Goal: Information Seeking & Learning: Learn about a topic

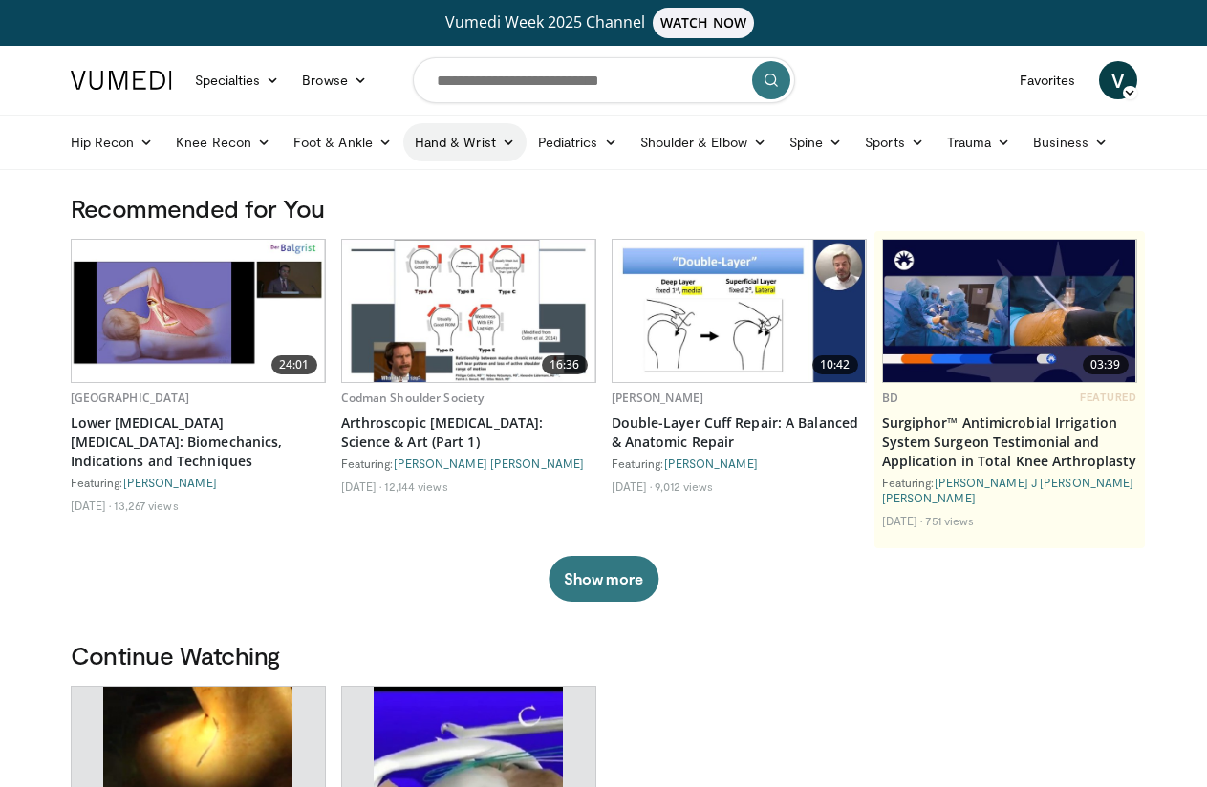
click at [403, 141] on link "Hand & Wrist" at bounding box center [464, 142] width 123 height 38
click at [404, 183] on link "Hand" at bounding box center [517, 187] width 227 height 31
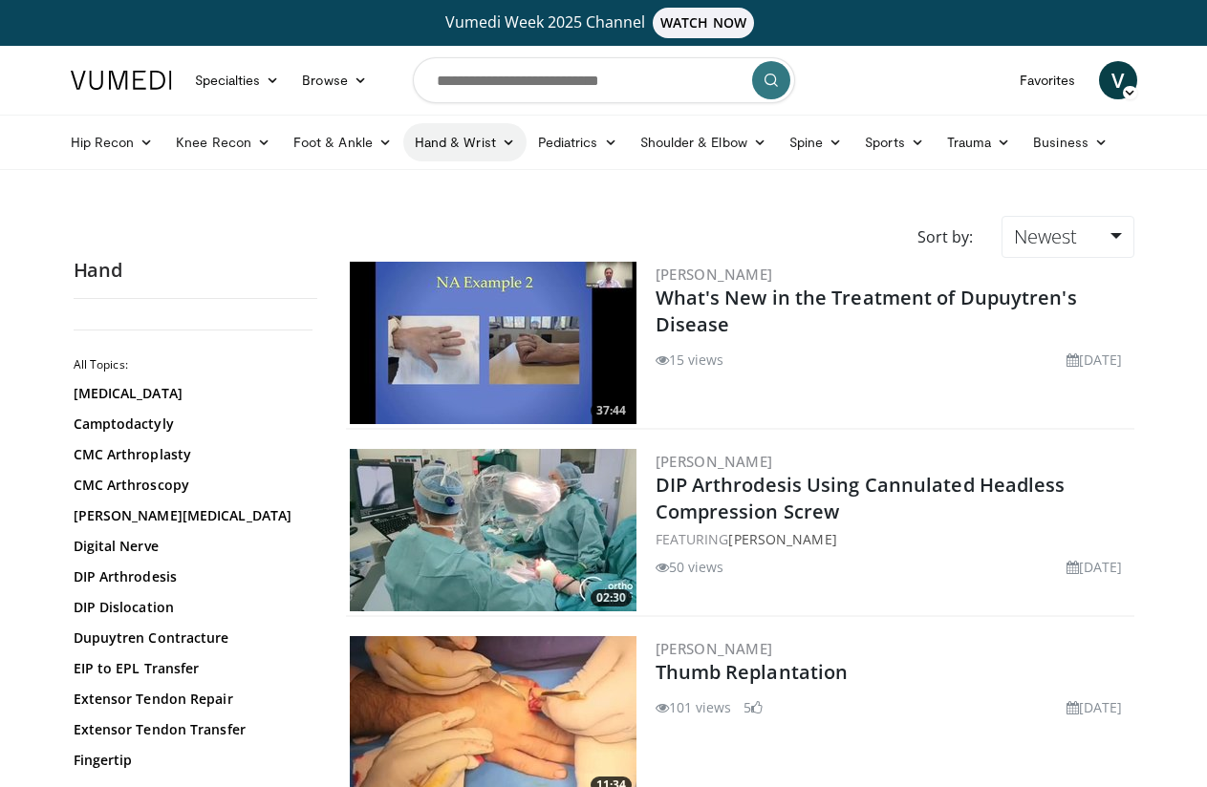
click at [434, 141] on link "Hand & Wrist" at bounding box center [464, 142] width 123 height 38
click at [404, 216] on link "Wrist" at bounding box center [517, 218] width 227 height 31
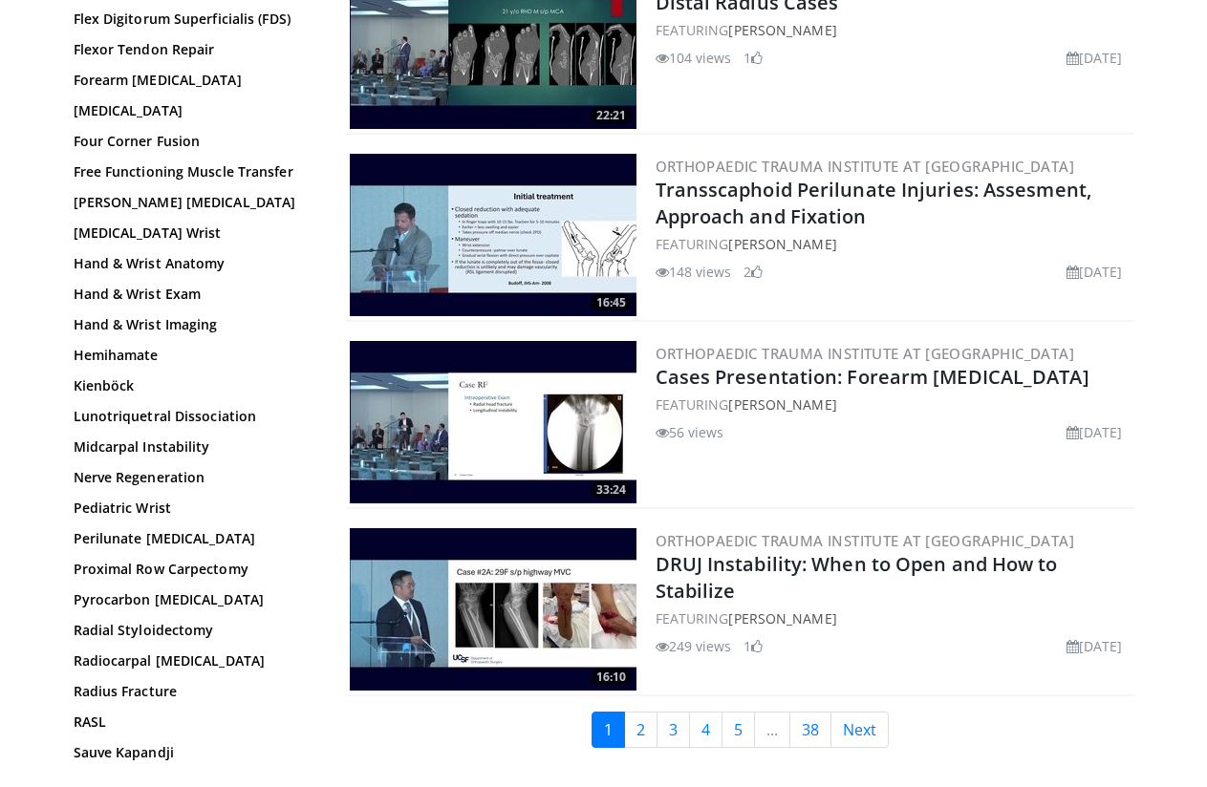
scroll to position [4393, 0]
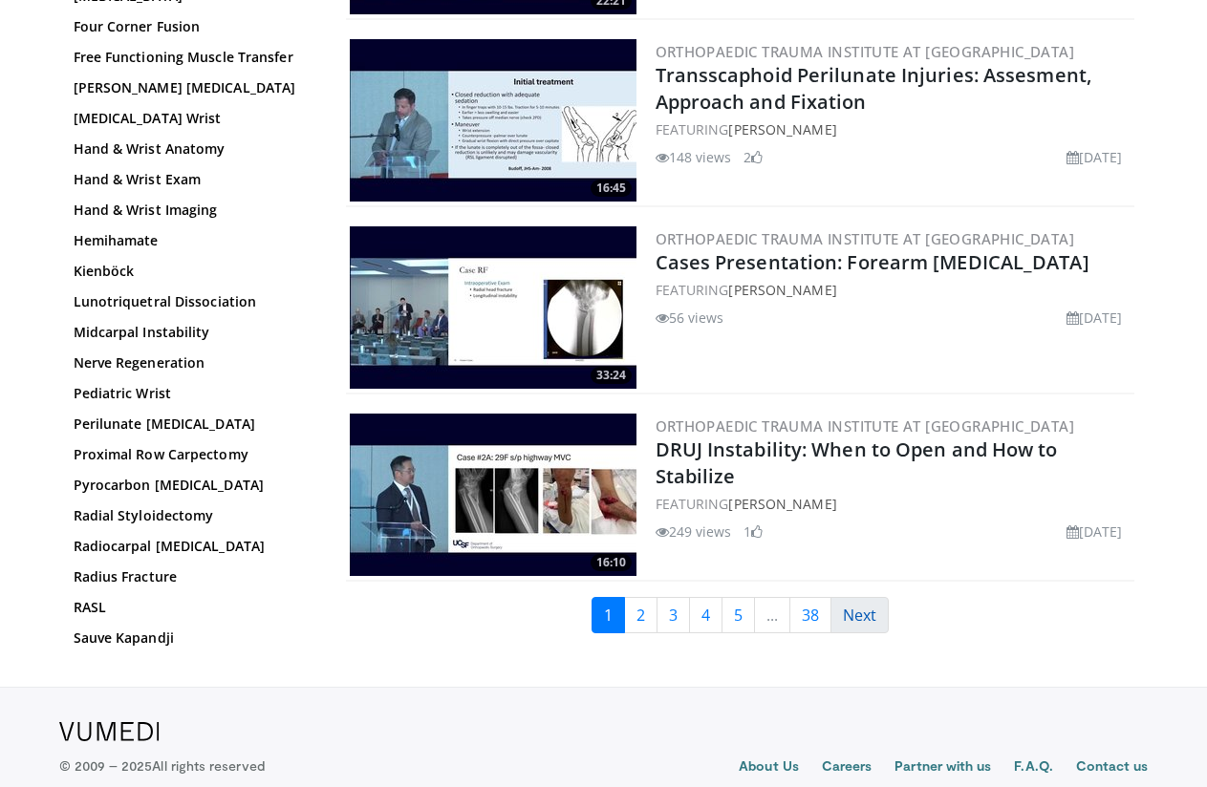
click at [861, 597] on link "Next" at bounding box center [859, 615] width 58 height 36
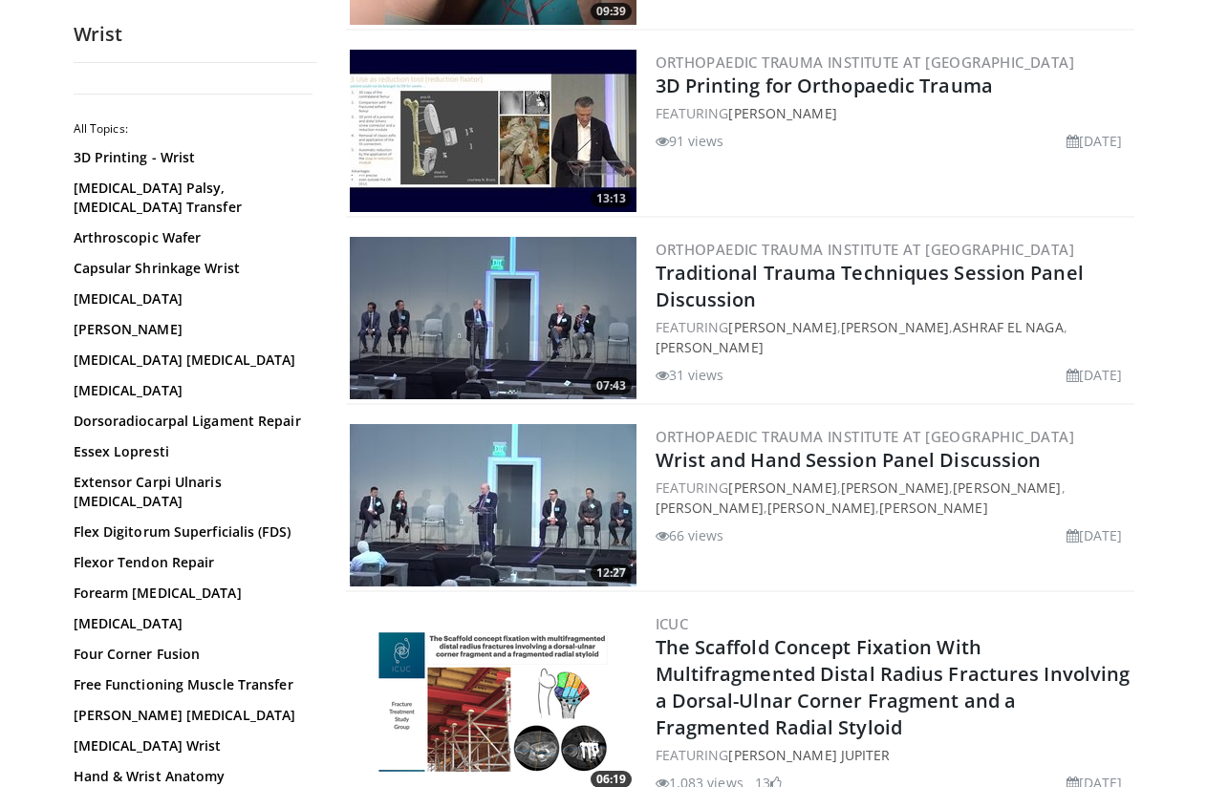
scroll to position [4299, 0]
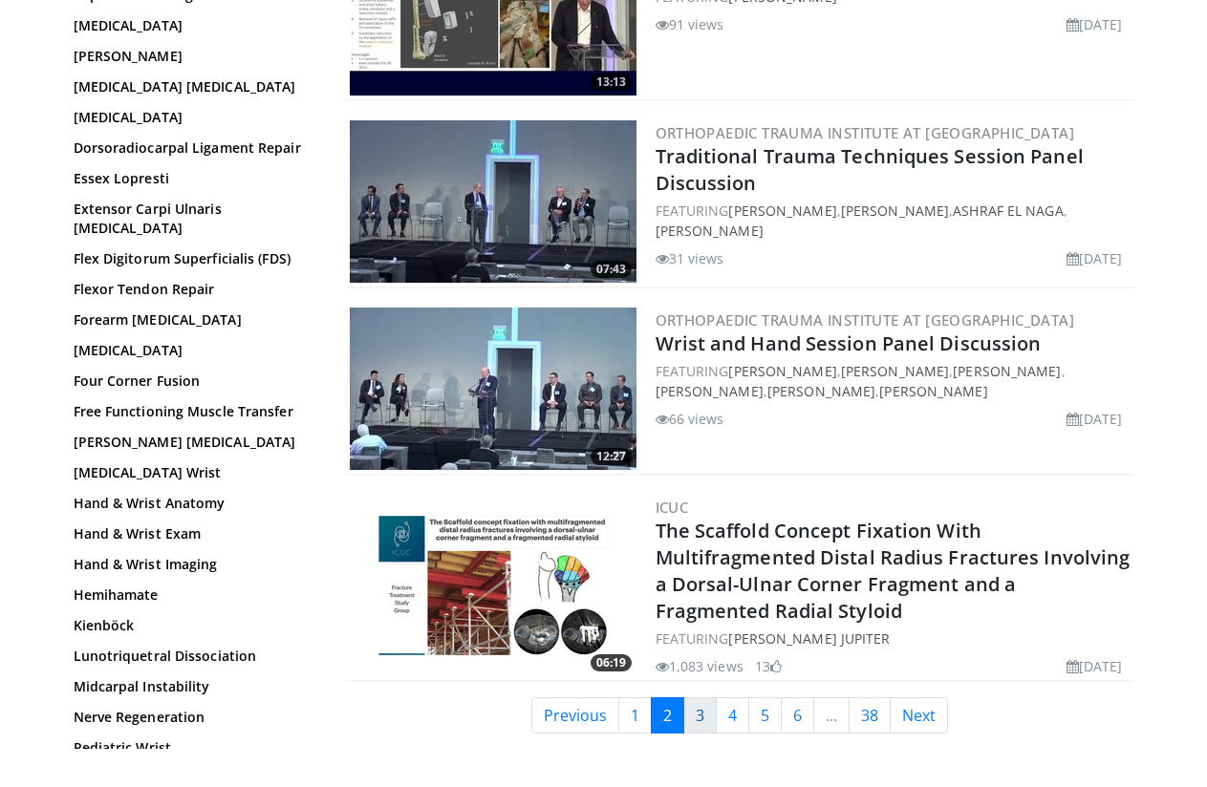
click at [707, 697] on link "3" at bounding box center [699, 715] width 33 height 36
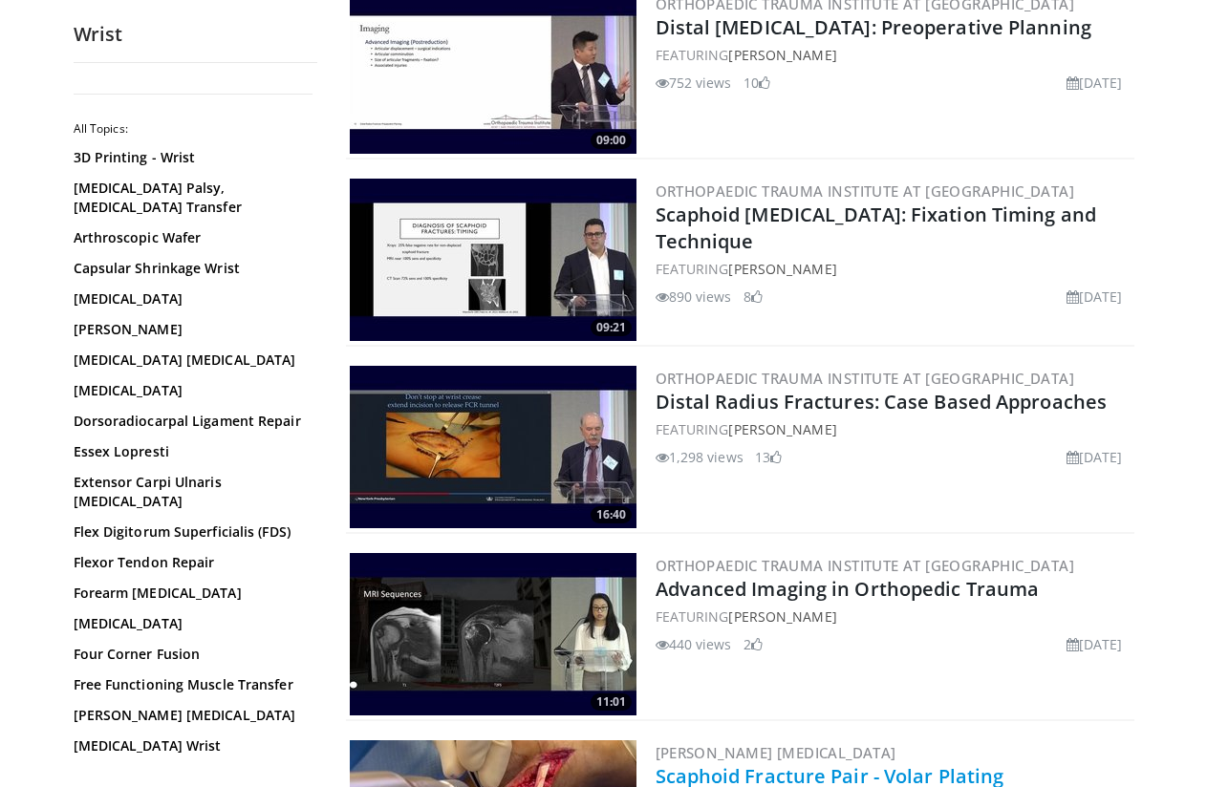
scroll to position [1146, 0]
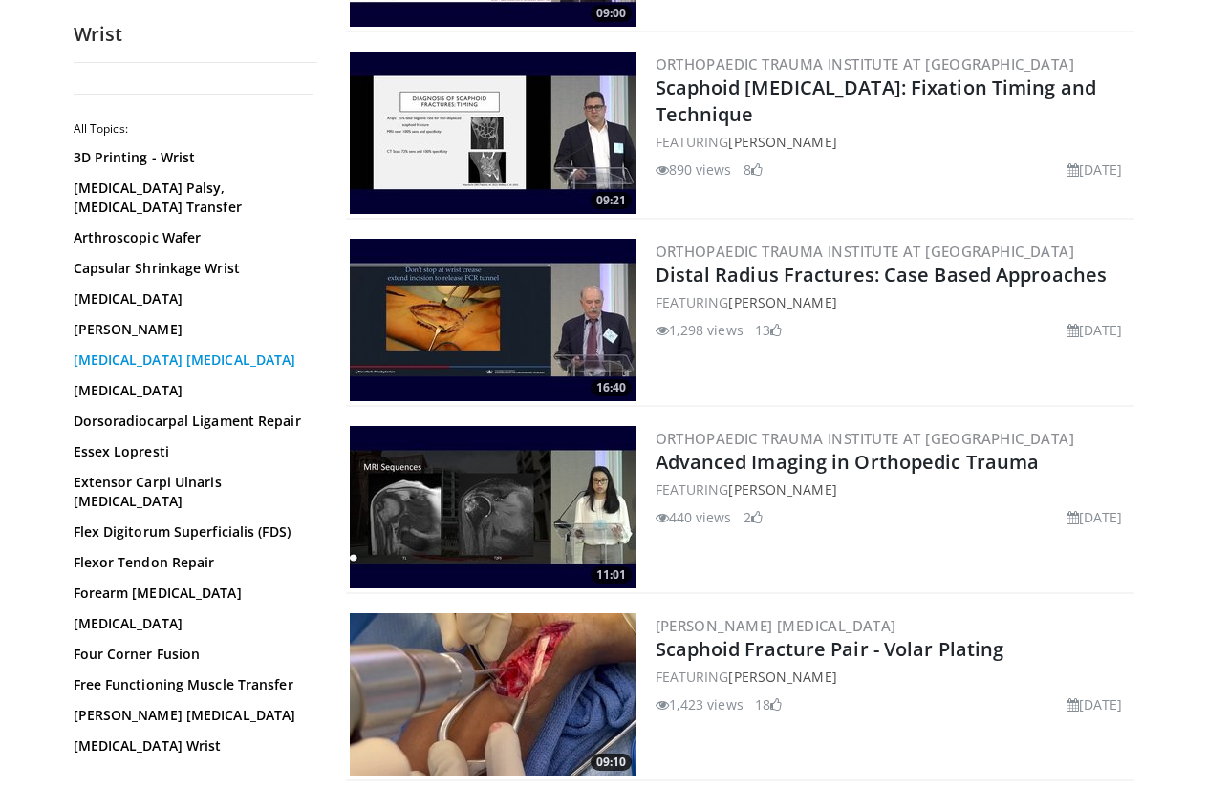
click at [206, 363] on link "[MEDICAL_DATA] [MEDICAL_DATA]" at bounding box center [191, 360] width 234 height 19
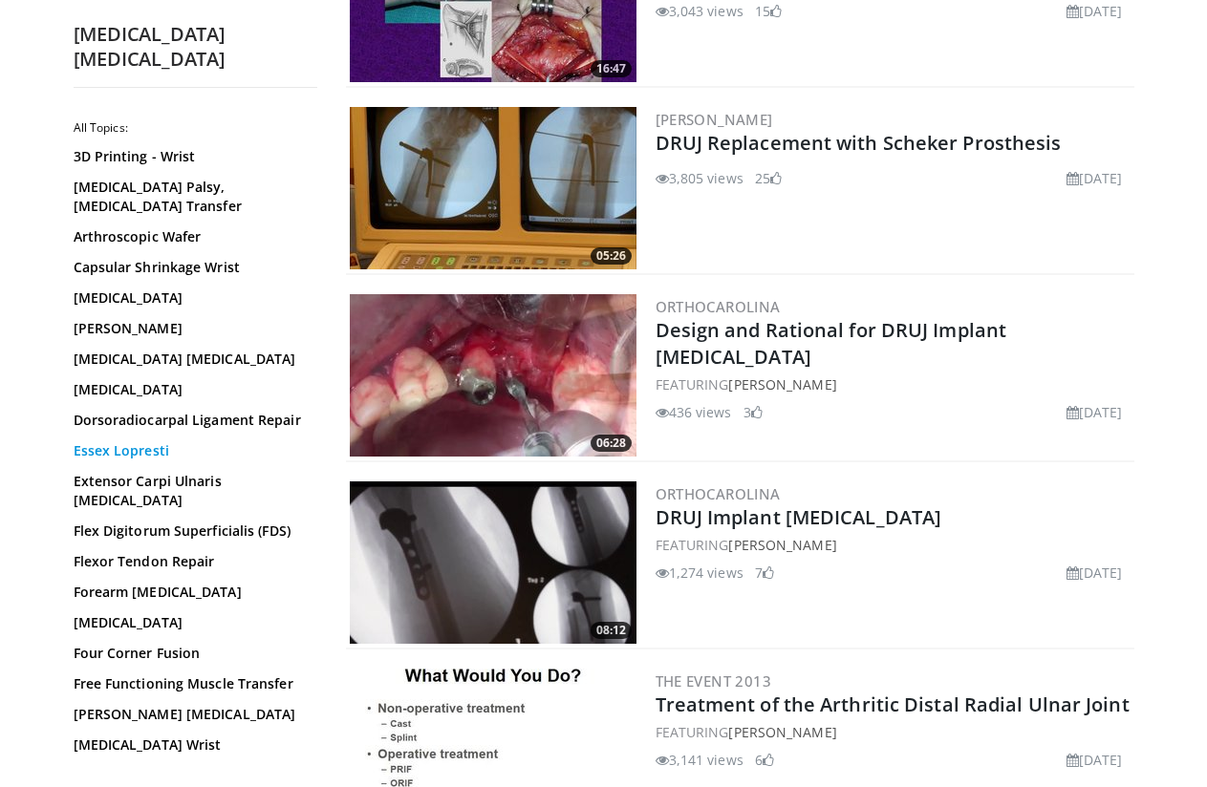
scroll to position [287, 0]
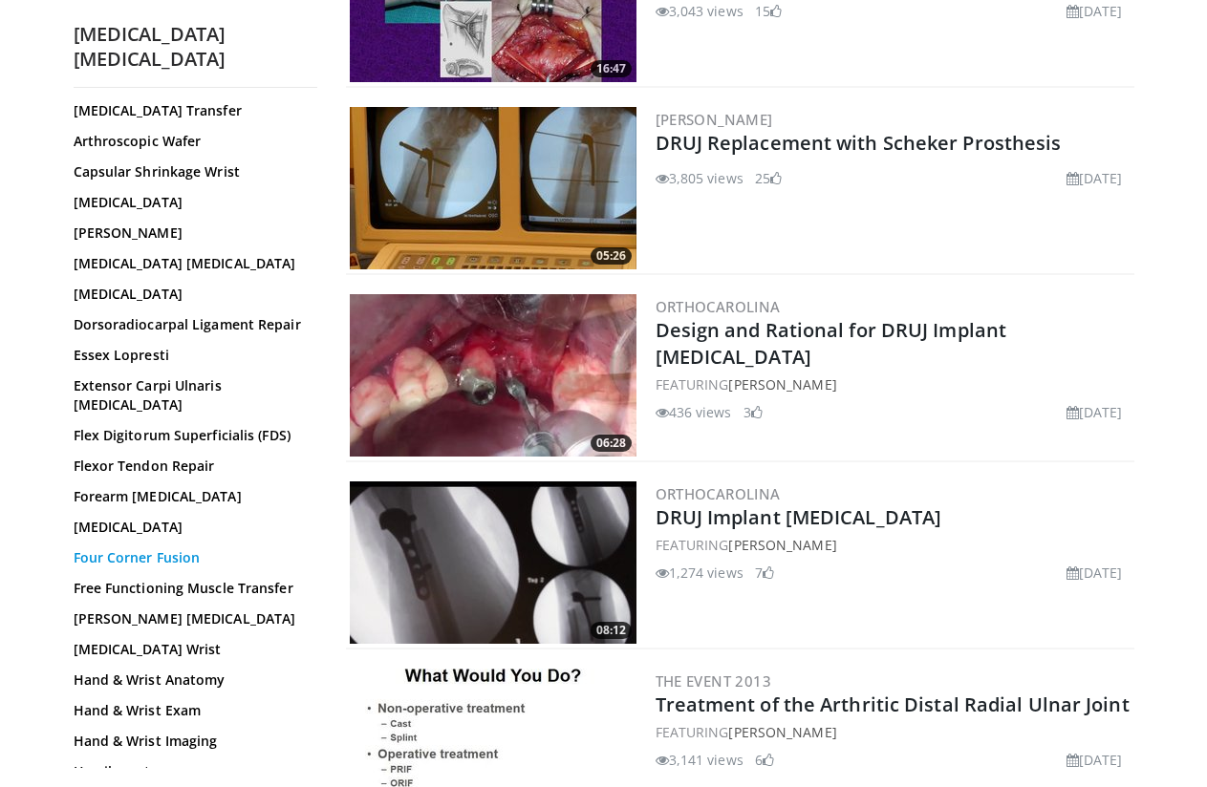
click at [126, 548] on link "Four Corner Fusion" at bounding box center [191, 557] width 234 height 19
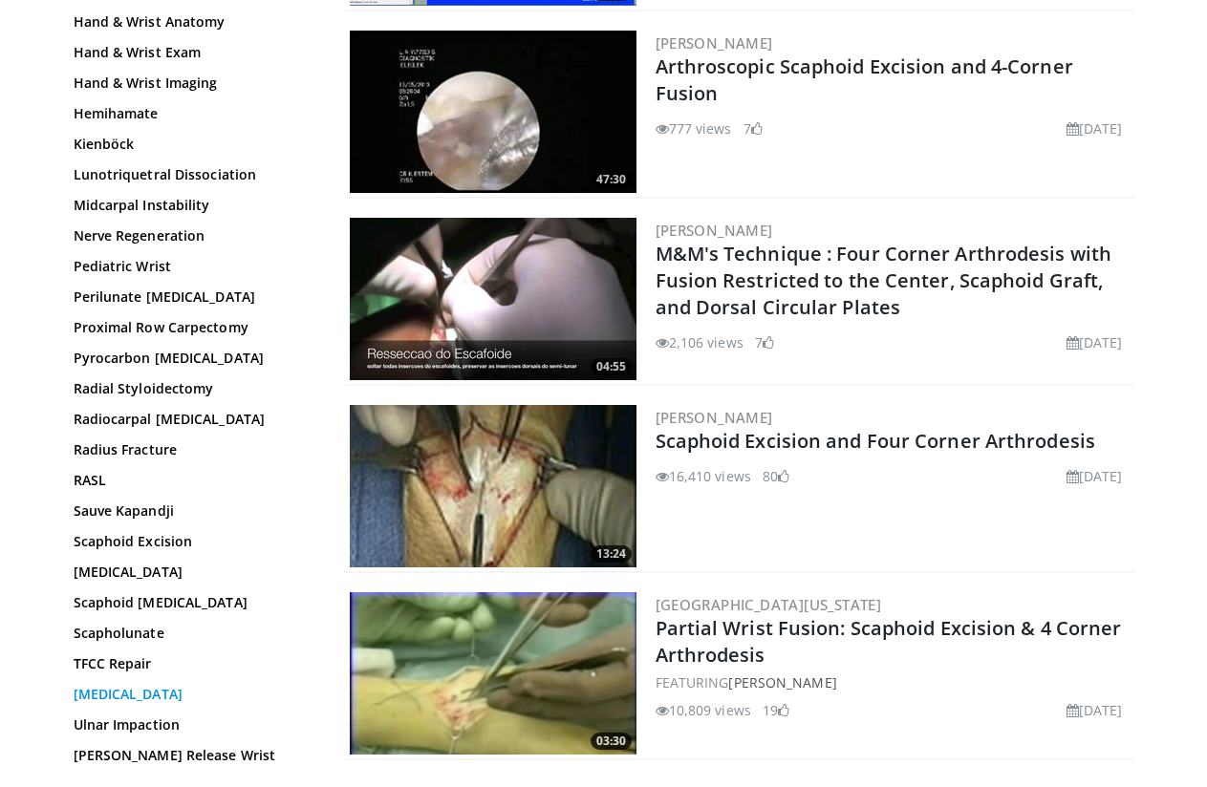
scroll to position [1133, 0]
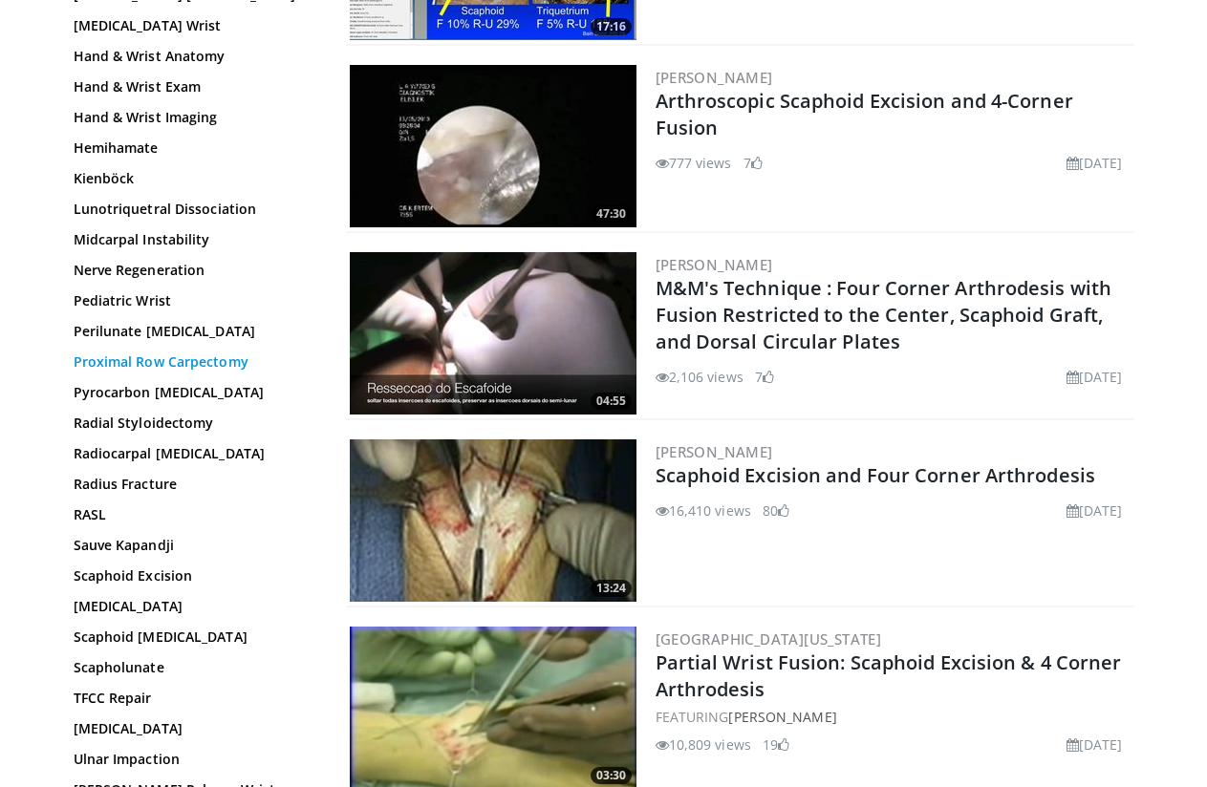
click at [164, 353] on link "Proximal Row Carpectomy" at bounding box center [191, 362] width 234 height 19
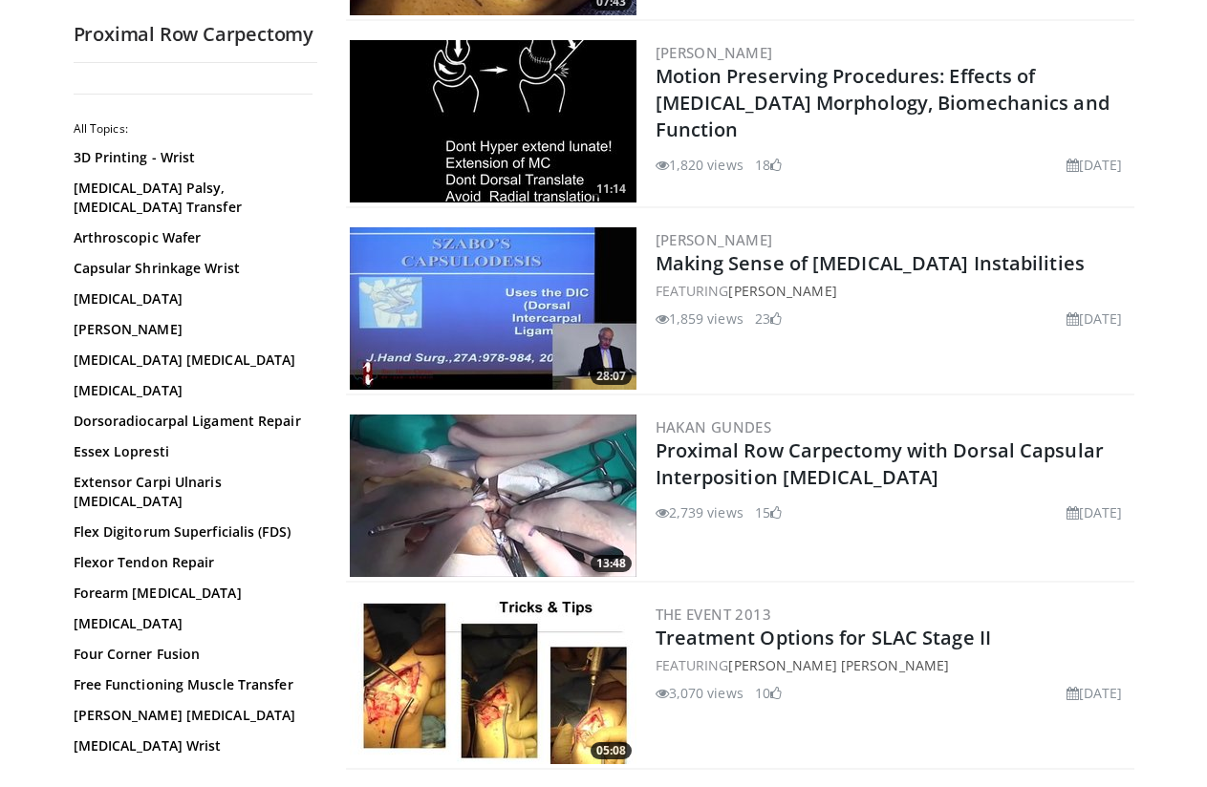
scroll to position [1219, 0]
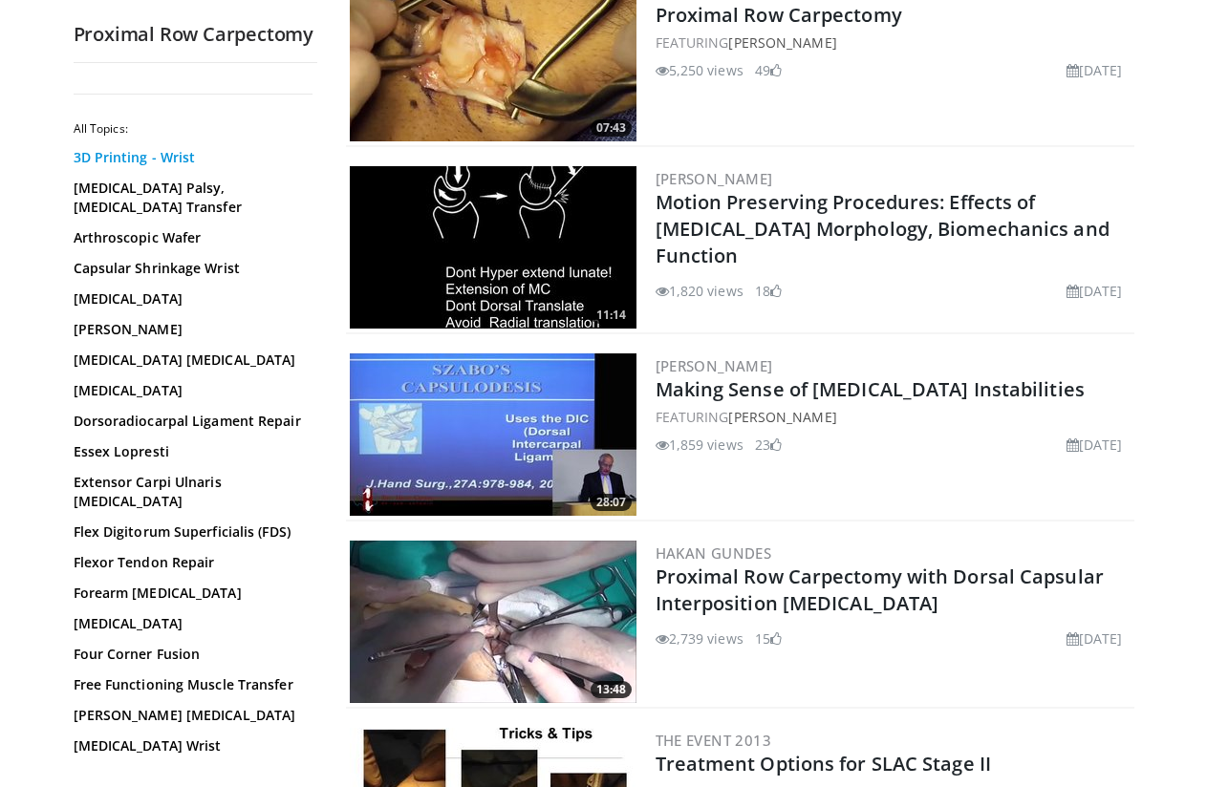
click at [101, 149] on link "3D Printing - Wrist" at bounding box center [191, 157] width 234 height 19
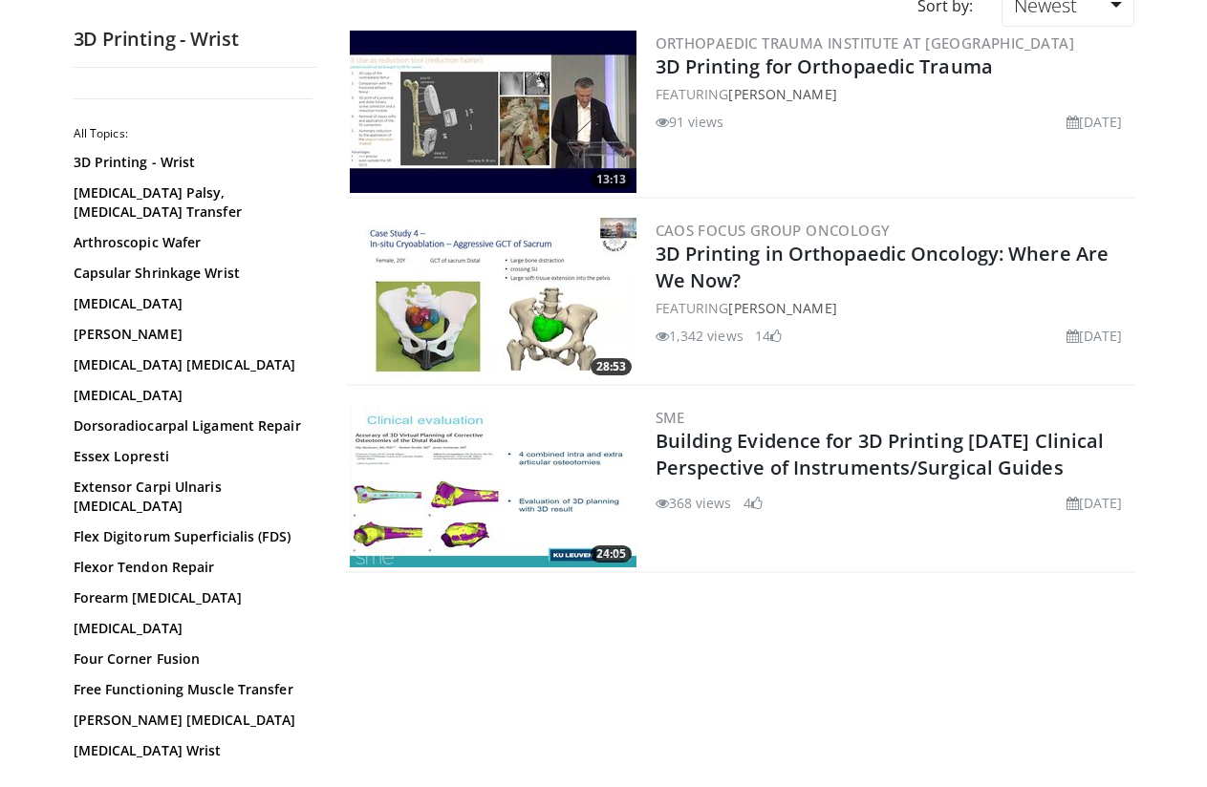
scroll to position [191, 0]
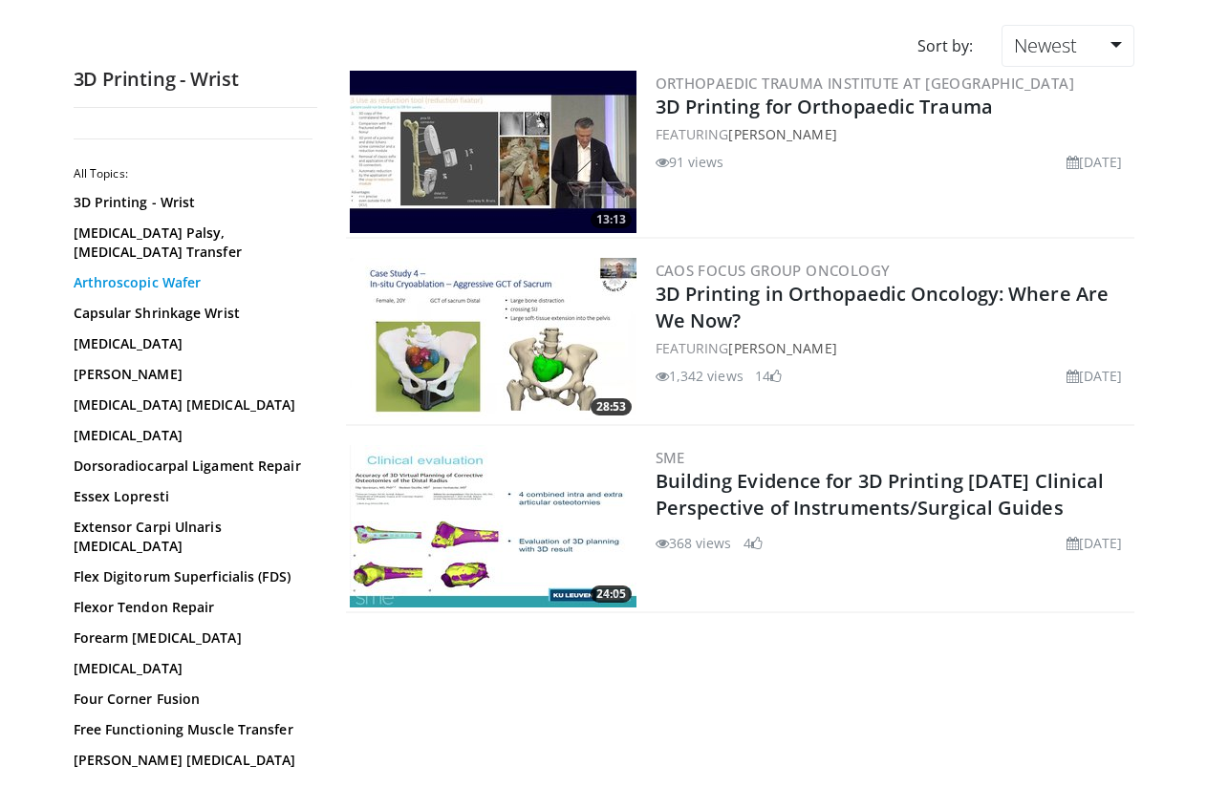
click at [143, 287] on link "Arthroscopic Wafer" at bounding box center [191, 282] width 234 height 19
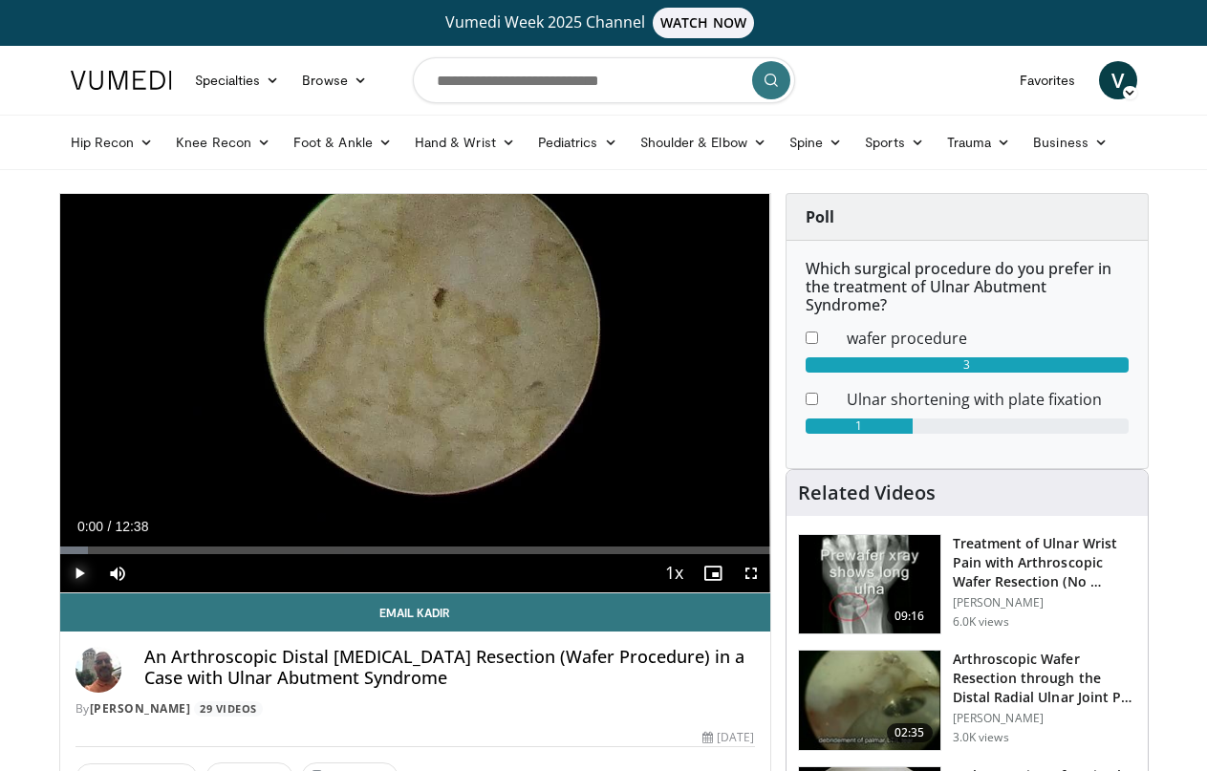
click at [60, 592] on span "Video Player" at bounding box center [79, 573] width 38 height 38
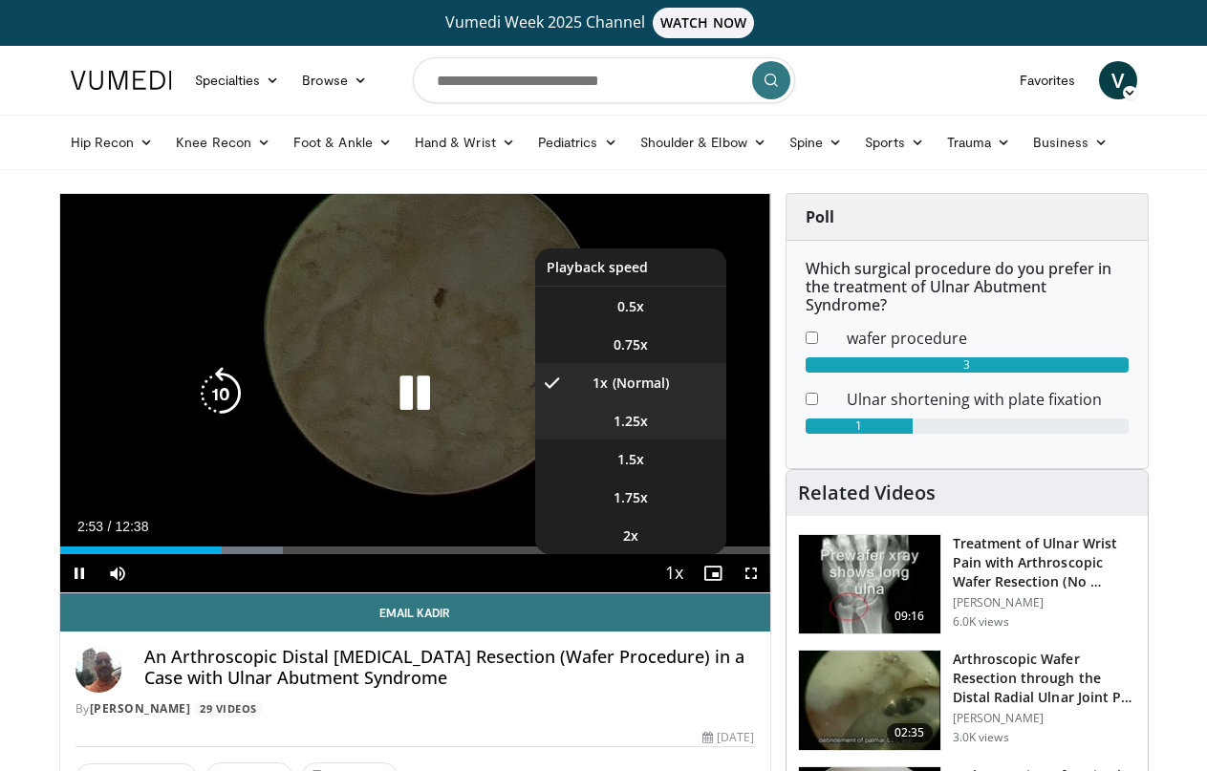
drag, startPoint x: 648, startPoint y: 444, endPoint x: 630, endPoint y: 449, distance: 18.8
click at [638, 439] on li "1.25x" at bounding box center [630, 420] width 191 height 38
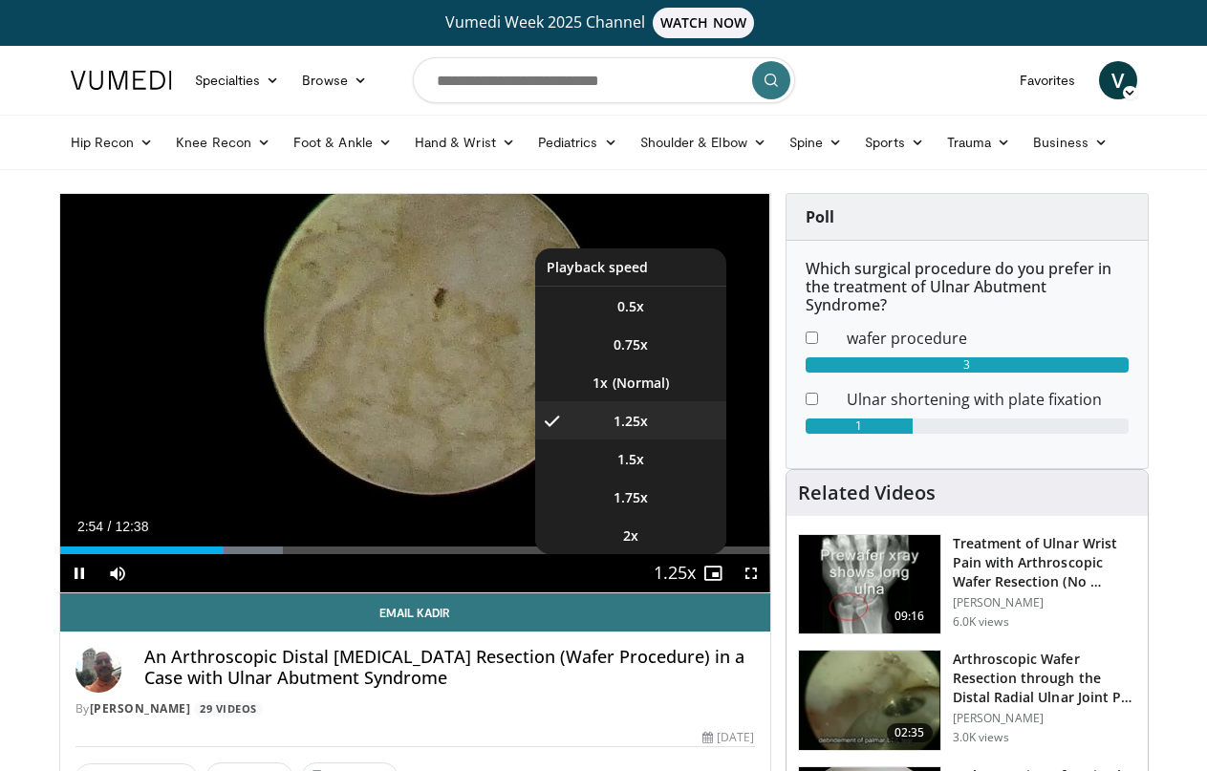
click at [688, 593] on span "Video Player" at bounding box center [674, 574] width 27 height 38
click at [686, 593] on span "Video Player" at bounding box center [674, 574] width 27 height 38
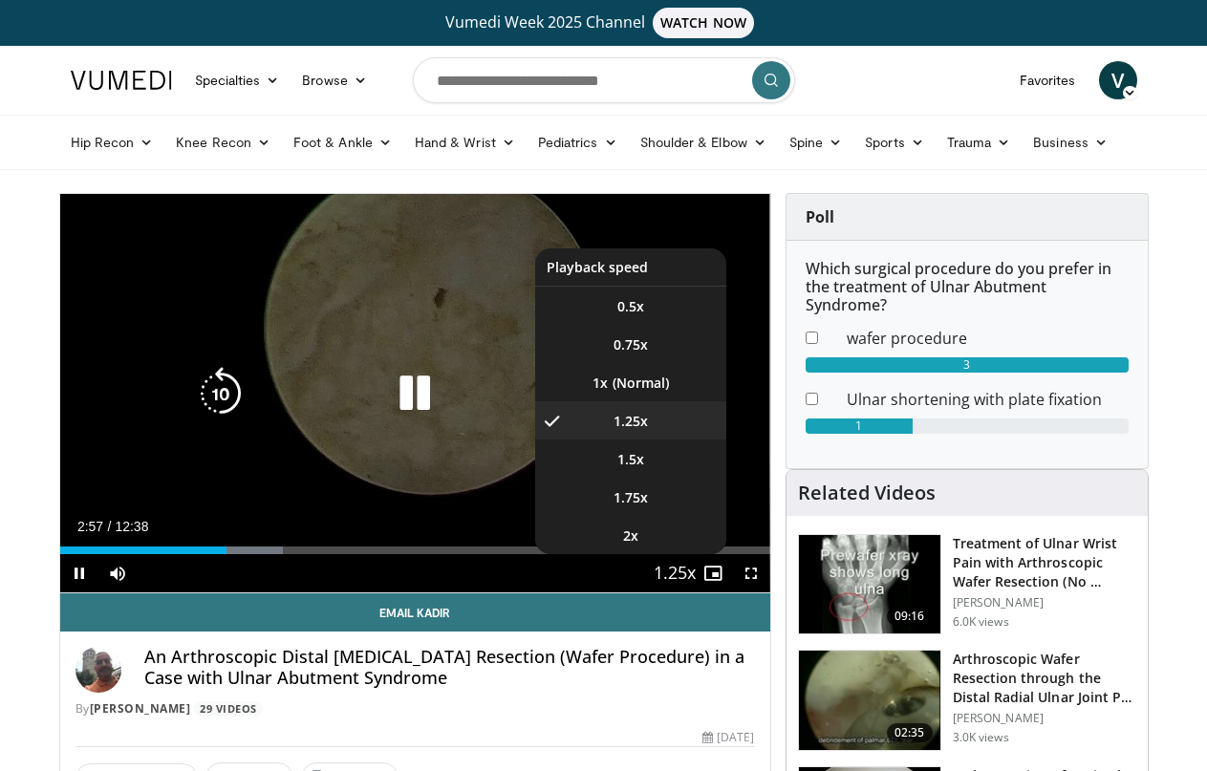
click at [687, 593] on span "Video Player" at bounding box center [674, 574] width 27 height 38
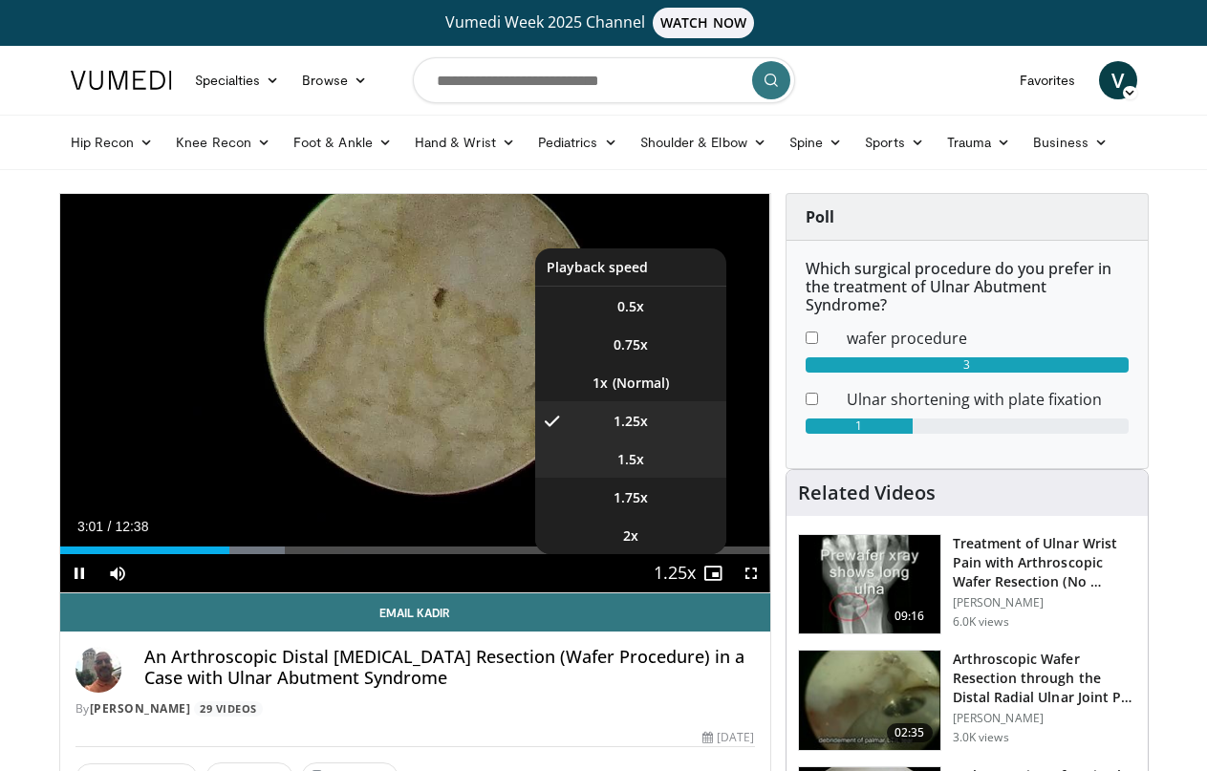
click at [644, 469] on span "1.5x" at bounding box center [630, 459] width 27 height 19
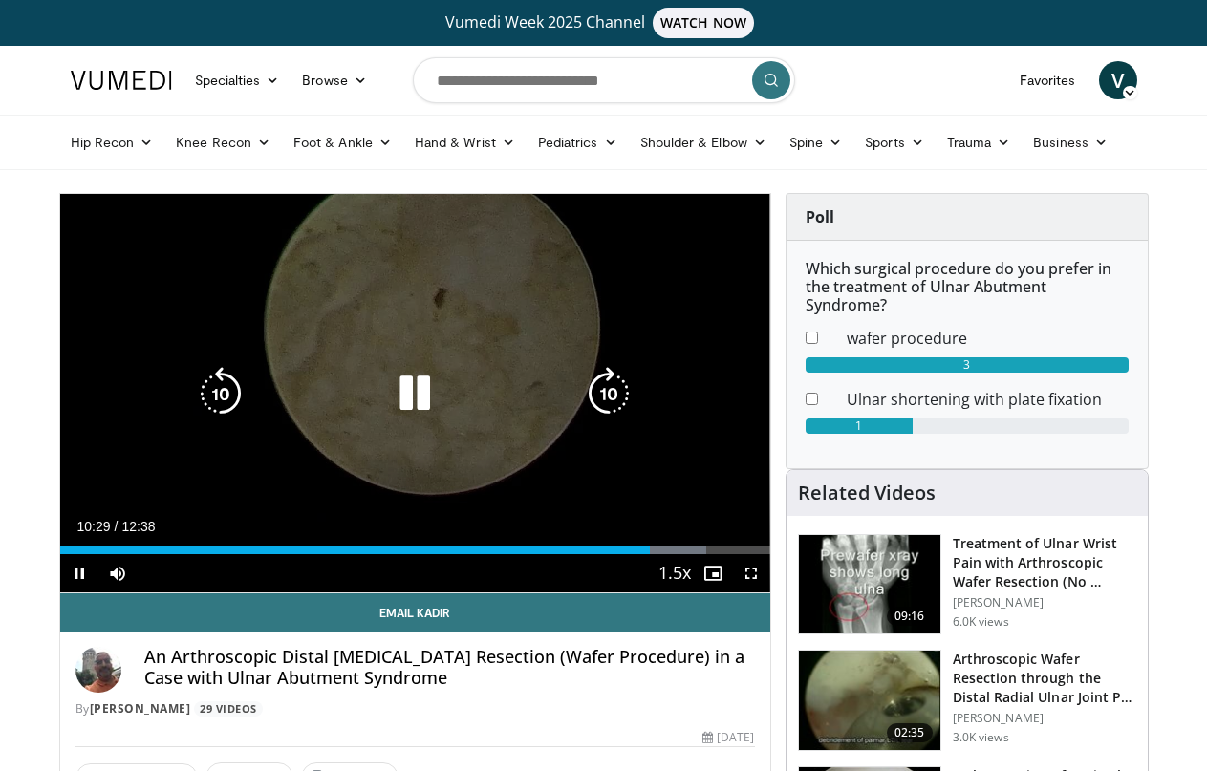
click at [396, 445] on div "10 seconds Tap to unmute" at bounding box center [415, 393] width 710 height 398
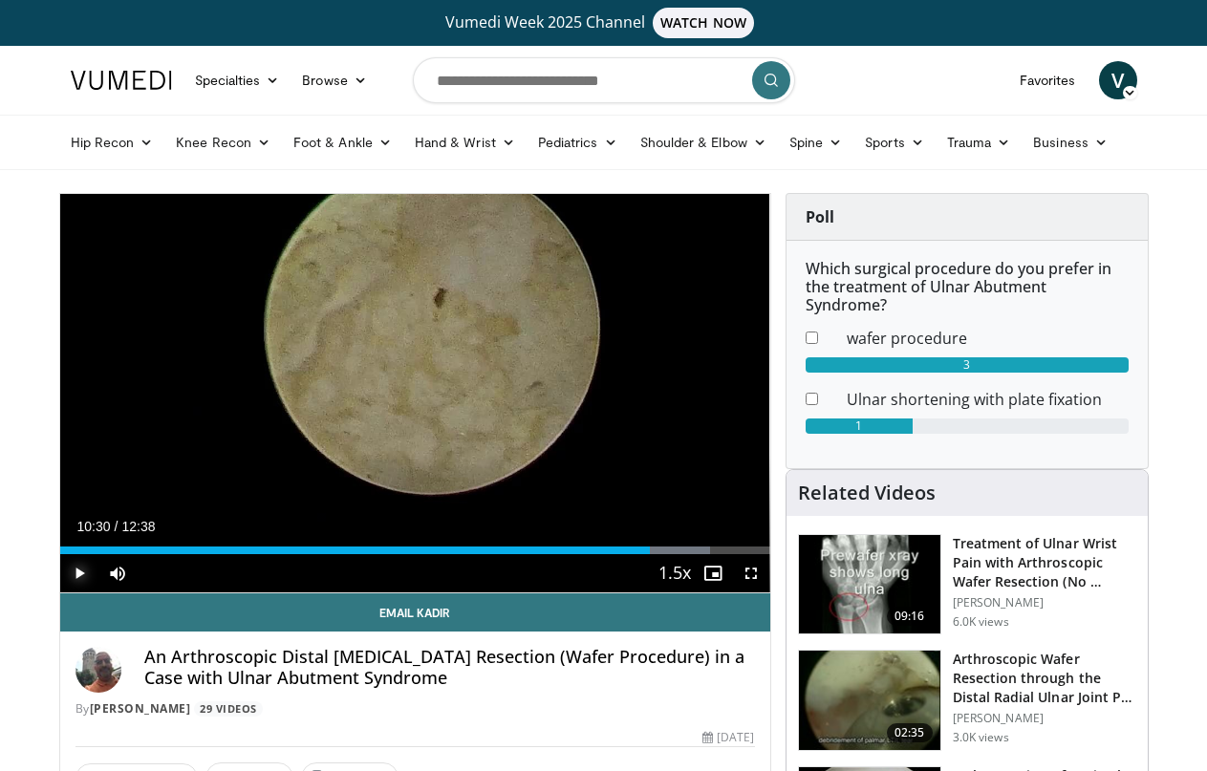
click at [60, 592] on span "Video Player" at bounding box center [79, 573] width 38 height 38
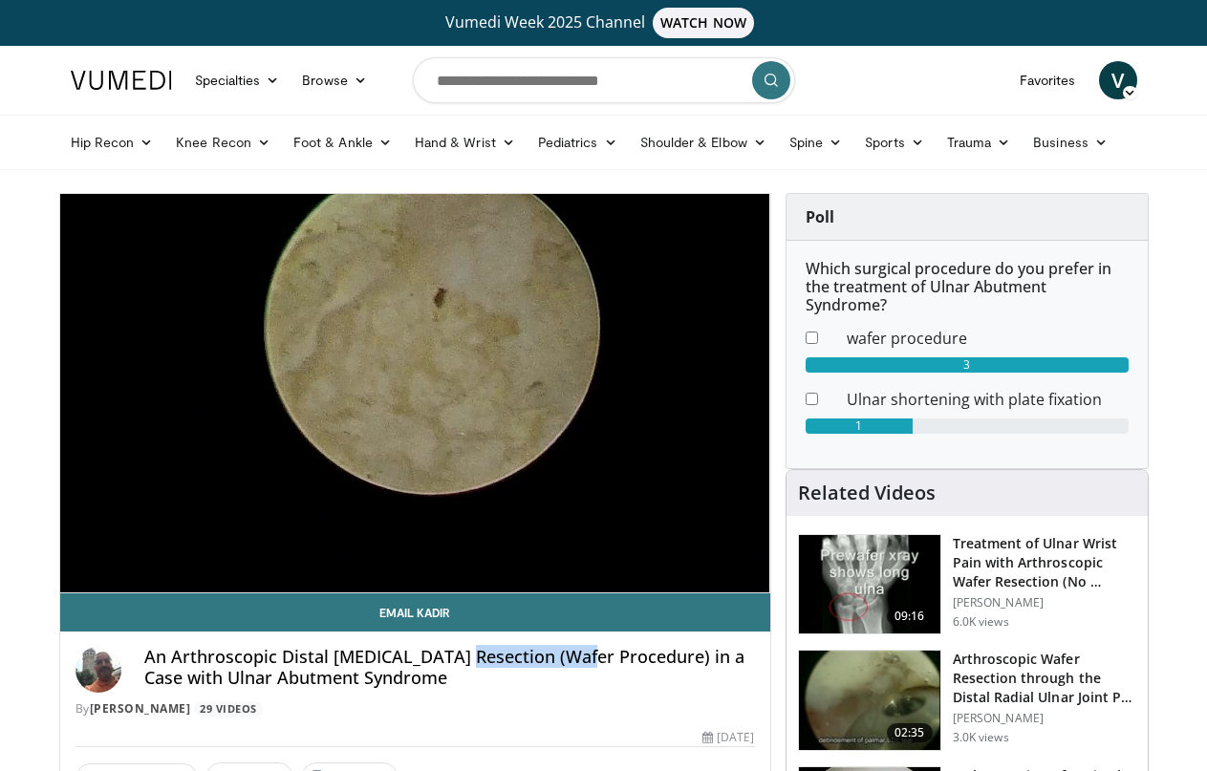
drag, startPoint x: 412, startPoint y: 690, endPoint x: 542, endPoint y: 679, distance: 130.4
click at [542, 679] on div "An Arthroscopic Distal Ulna Resection (Wafer Procedure) in a Case with Ulnar Ab…" at bounding box center [415, 676] width 710 height 90
click at [513, 688] on h4 "An Arthroscopic Distal Ulna Resection (Wafer Procedure) in a Case with Ulnar Ab…" at bounding box center [449, 667] width 610 height 41
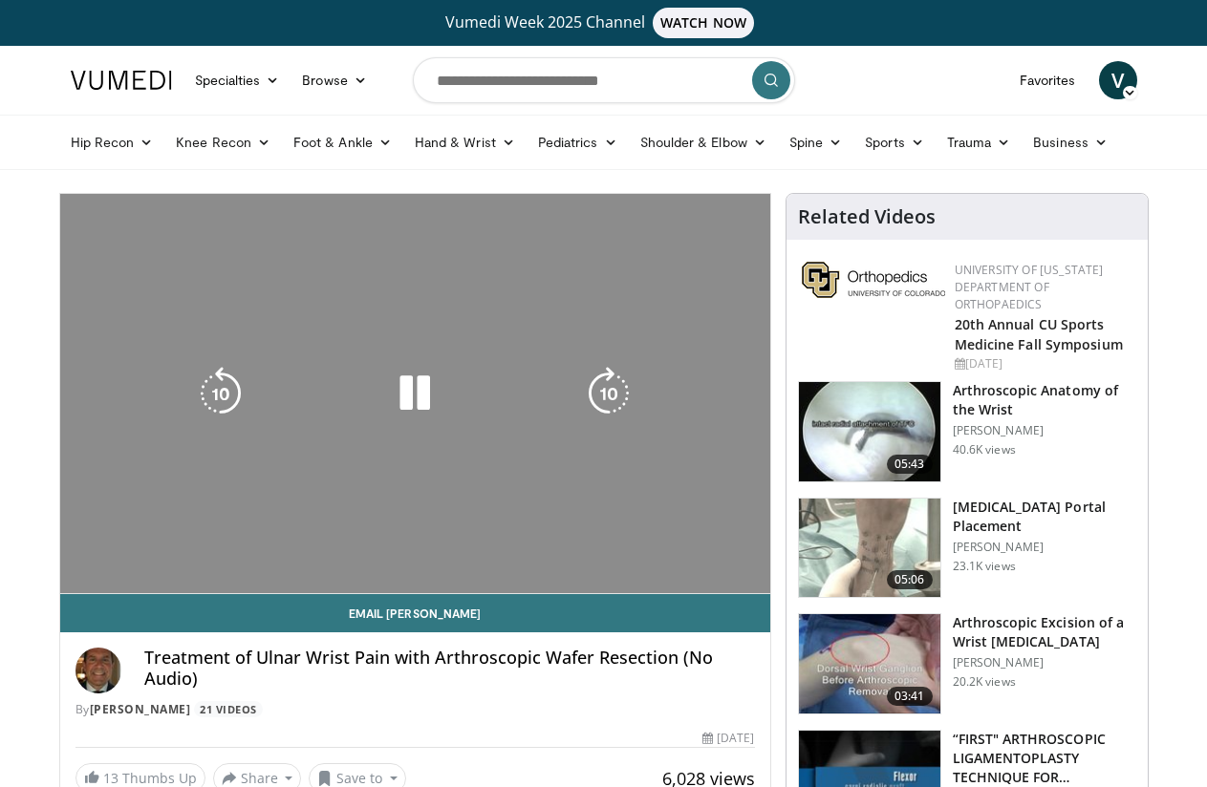
click at [628, 268] on div "10 seconds Tap to unmute" at bounding box center [415, 393] width 710 height 399
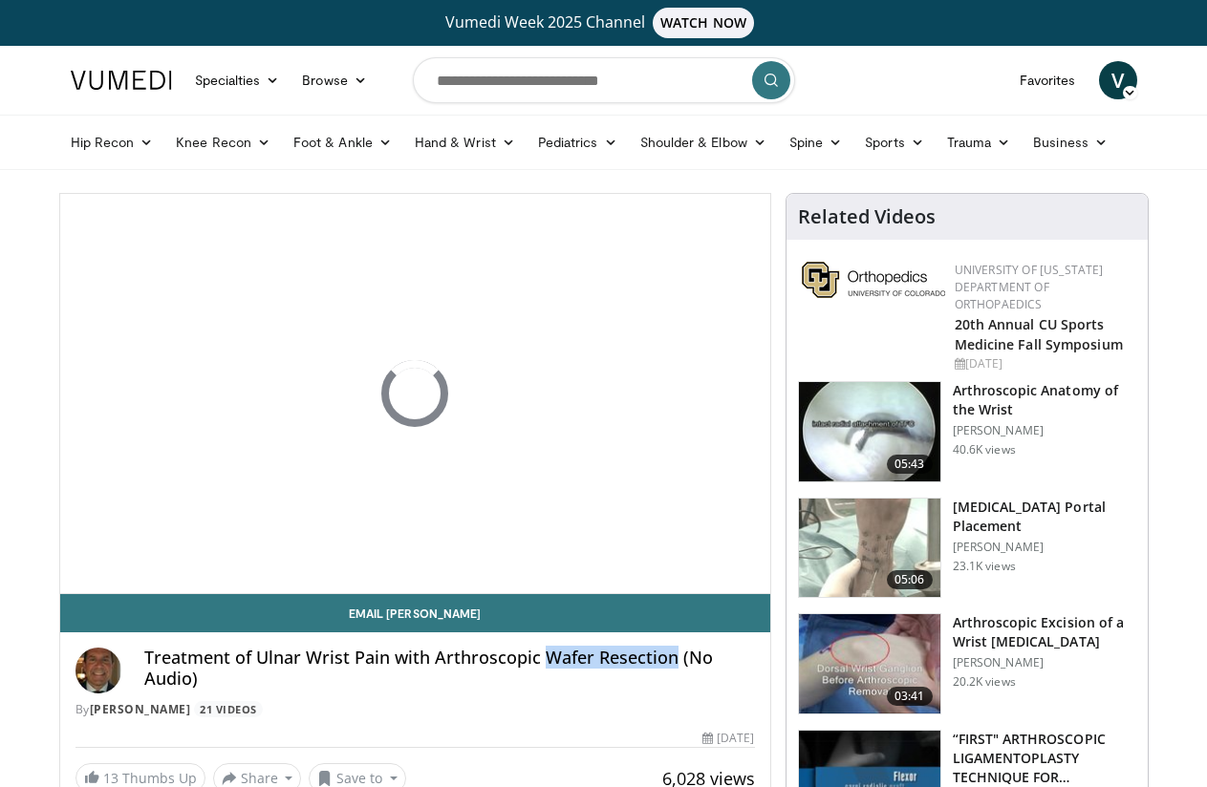
drag, startPoint x: 496, startPoint y: 692, endPoint x: 631, endPoint y: 695, distance: 135.7
click at [631, 689] on h4 "Treatment of Ulnar Wrist Pain with Arthroscopic Wafer Resection (No Audio)" at bounding box center [449, 668] width 610 height 41
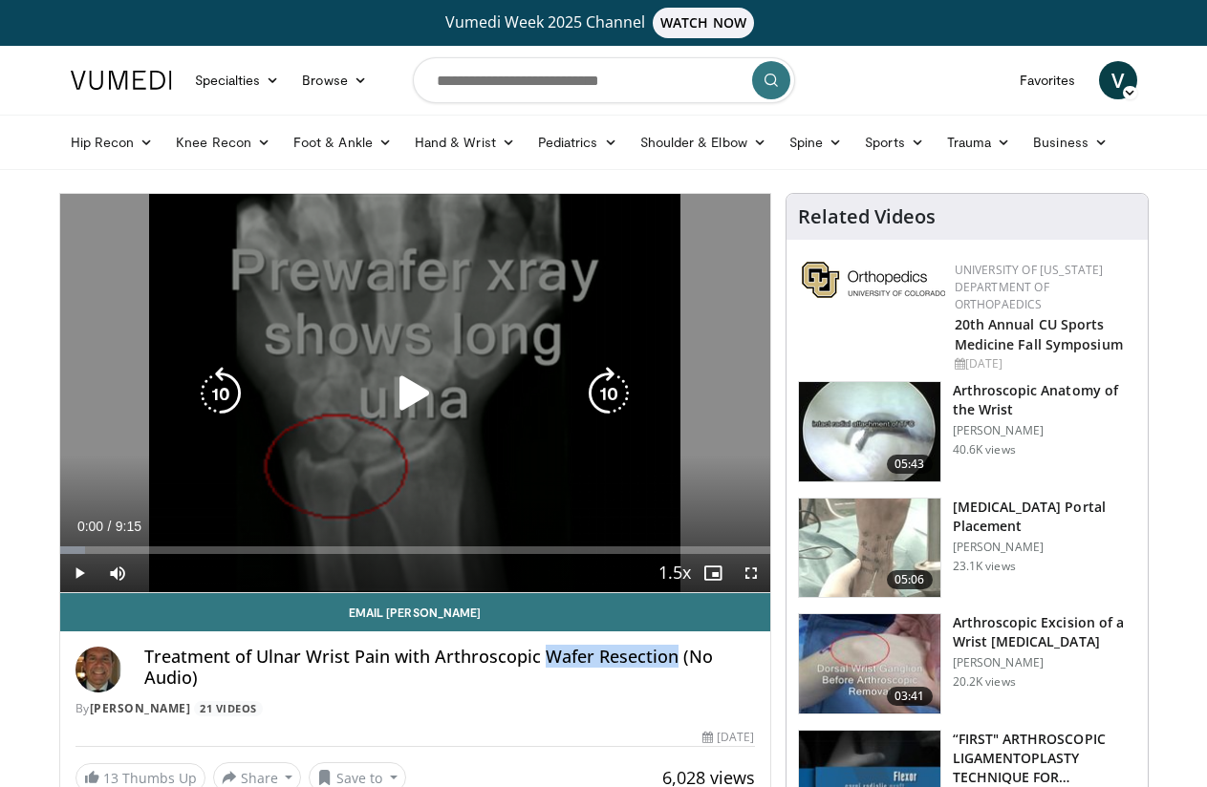
click at [394, 420] on icon "Video Player" at bounding box center [415, 394] width 54 height 54
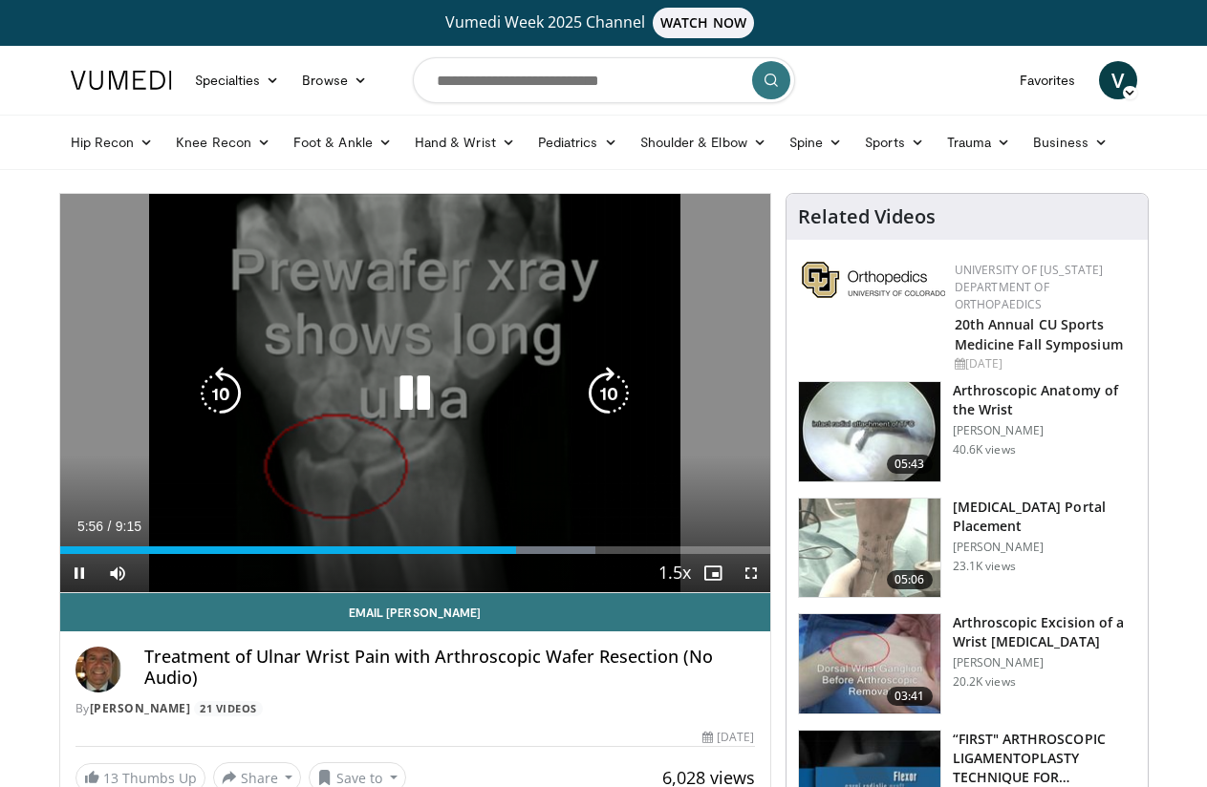
drag, startPoint x: 491, startPoint y: 513, endPoint x: 519, endPoint y: 528, distance: 31.6
click at [498, 518] on div "10 seconds Tap to unmute" at bounding box center [415, 393] width 710 height 398
click at [396, 414] on icon "Video Player" at bounding box center [415, 394] width 54 height 54
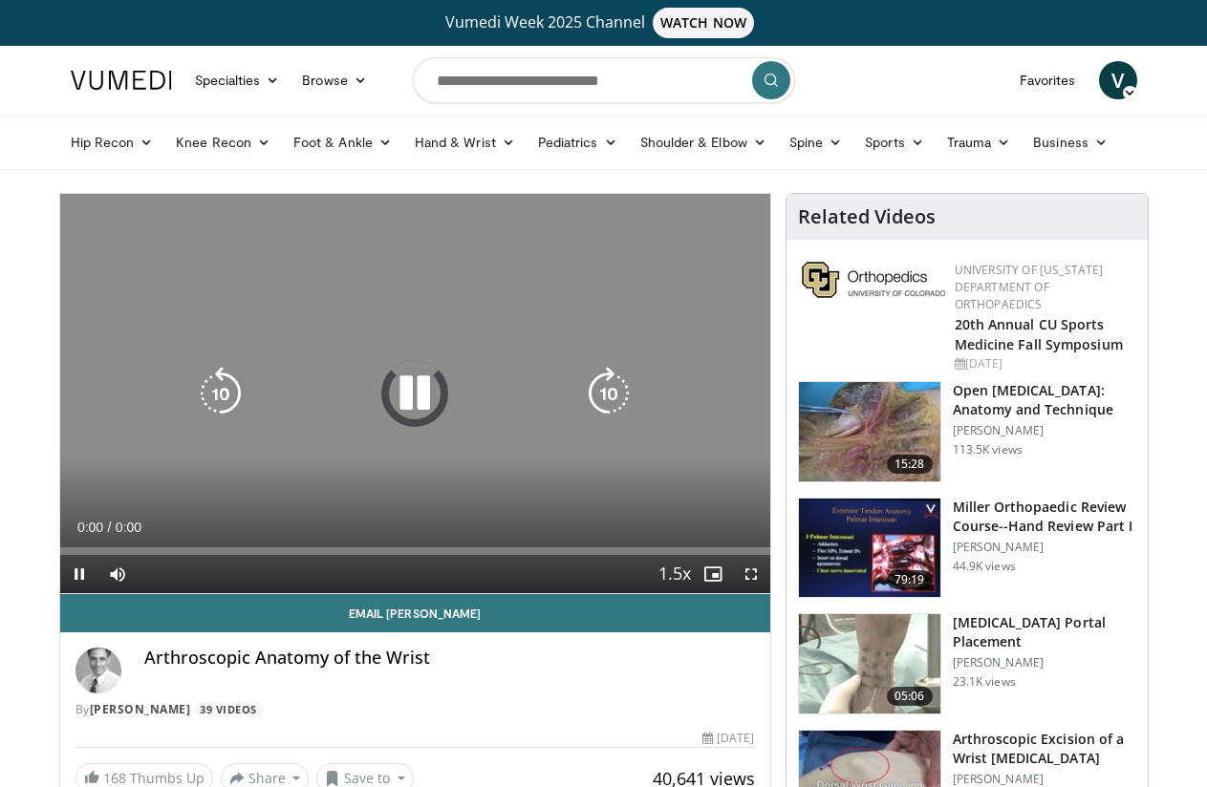
click at [413, 412] on icon "Video Player" at bounding box center [415, 394] width 54 height 54
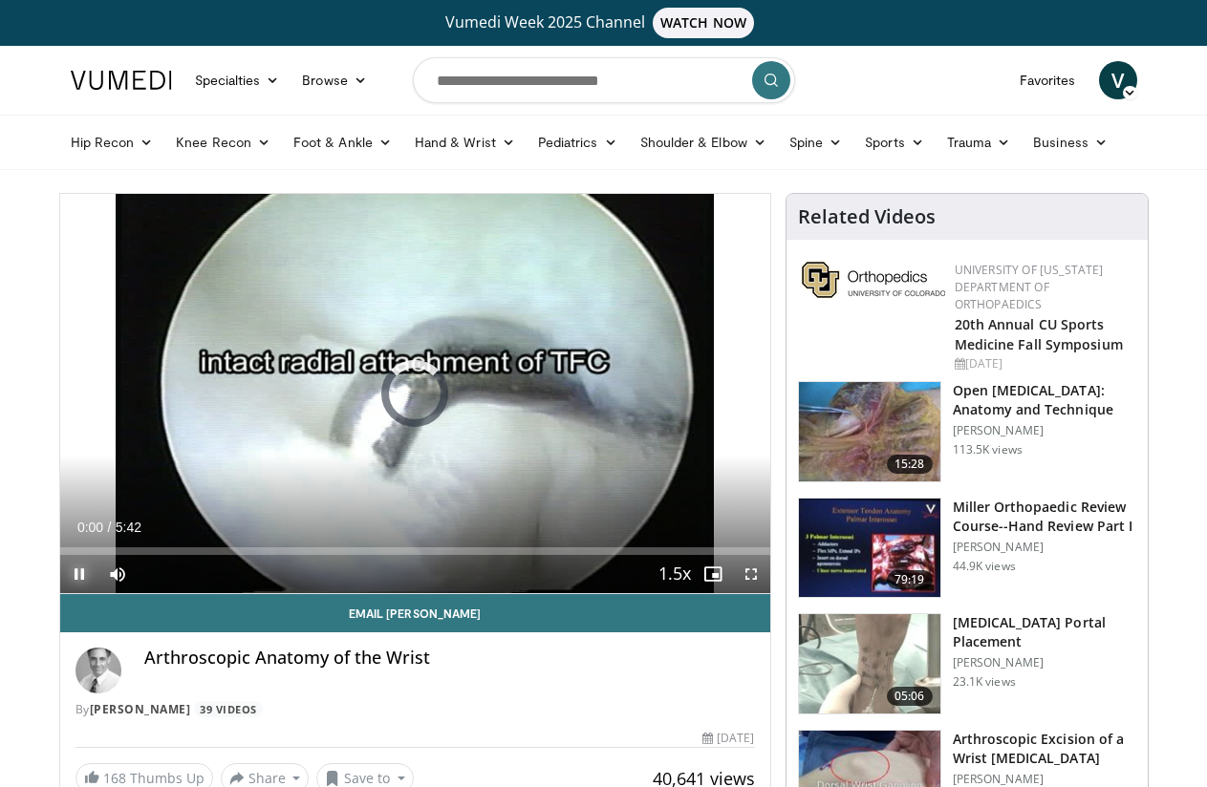
click at [60, 593] on span "Video Player" at bounding box center [79, 574] width 38 height 38
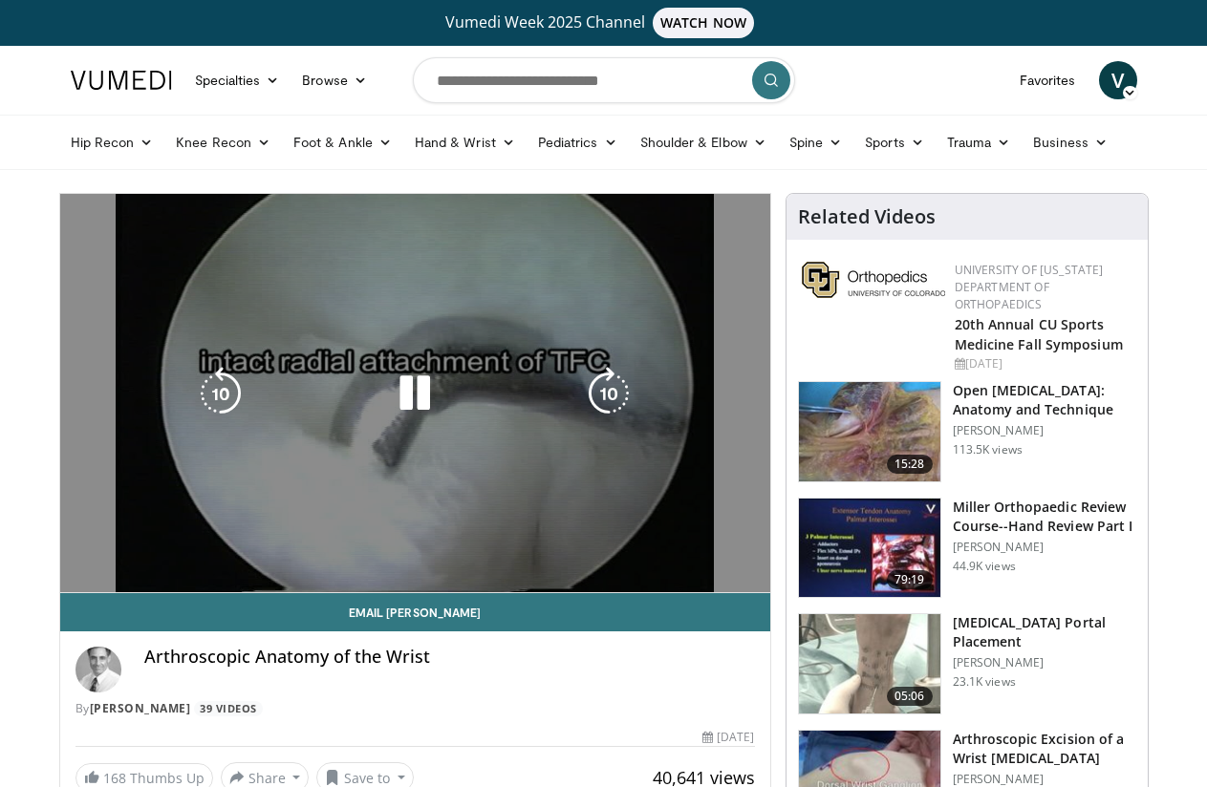
click at [381, 465] on div "10 seconds Tap to unmute" at bounding box center [415, 393] width 710 height 398
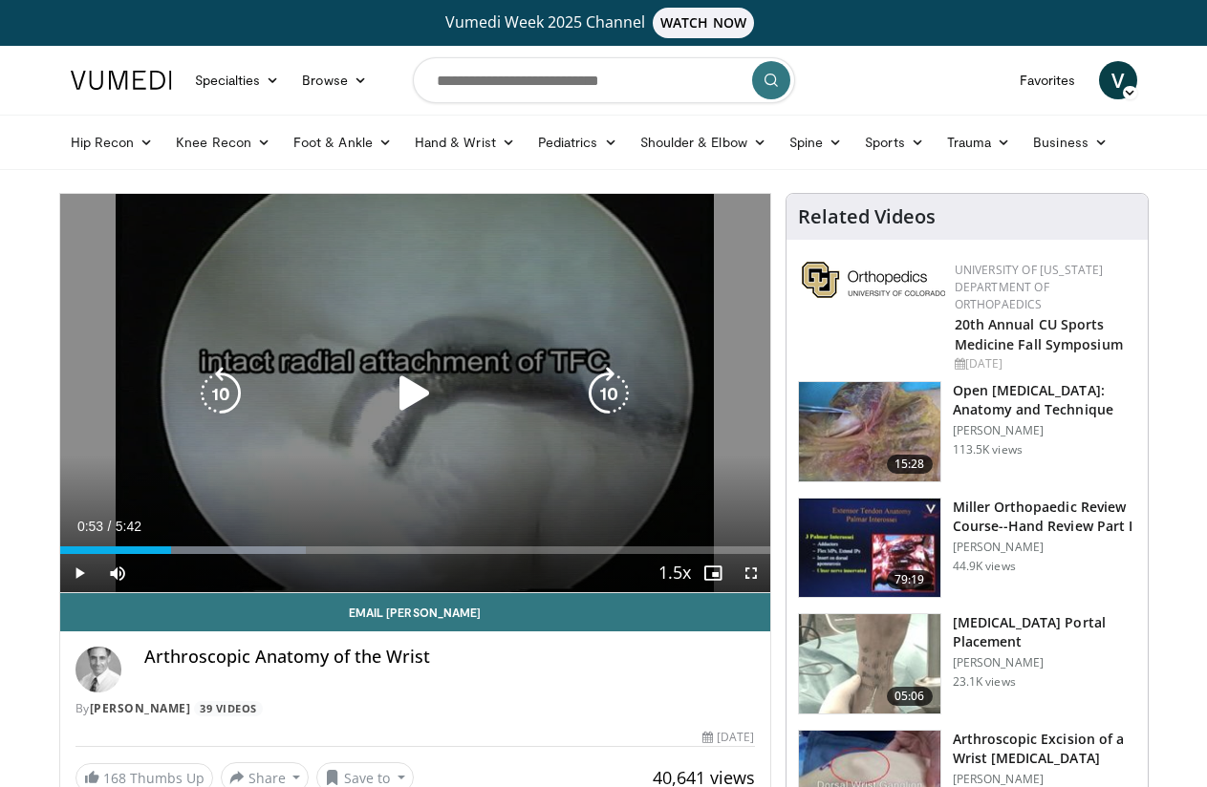
click at [412, 408] on icon "Video Player" at bounding box center [415, 394] width 54 height 54
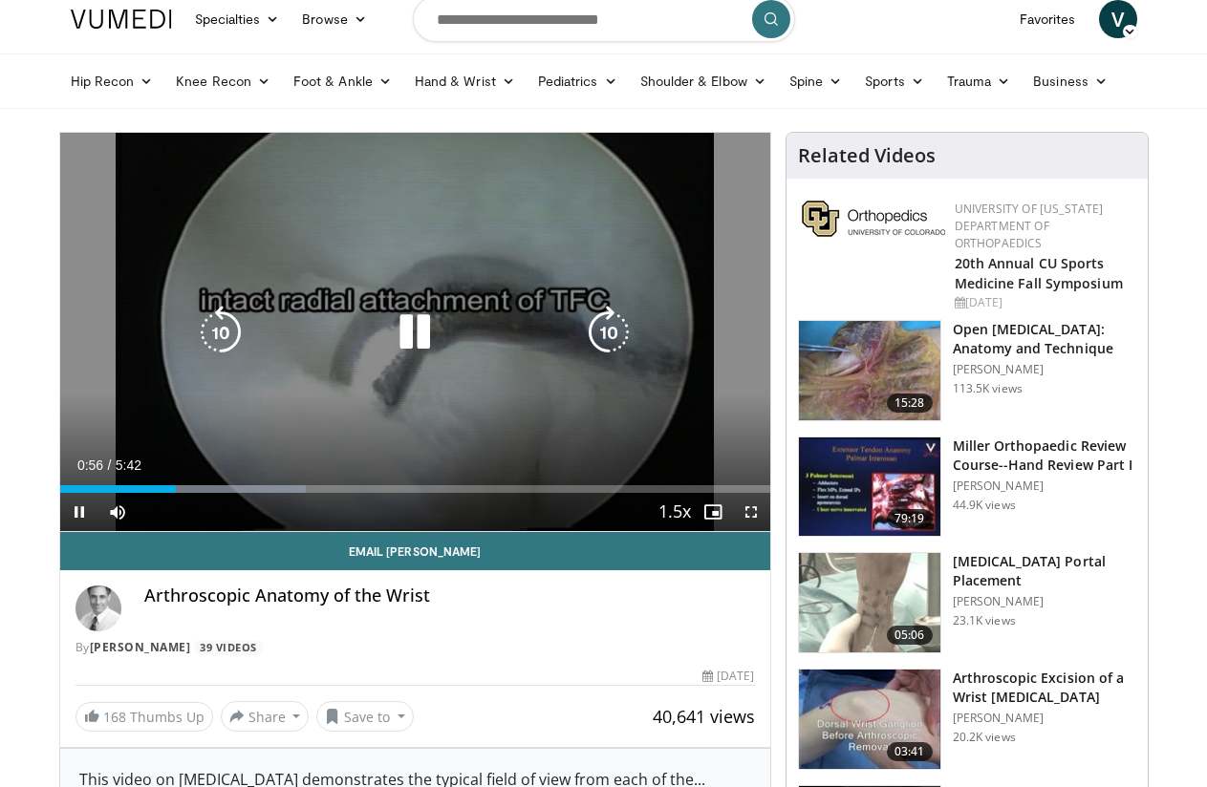
scroll to position [96, 0]
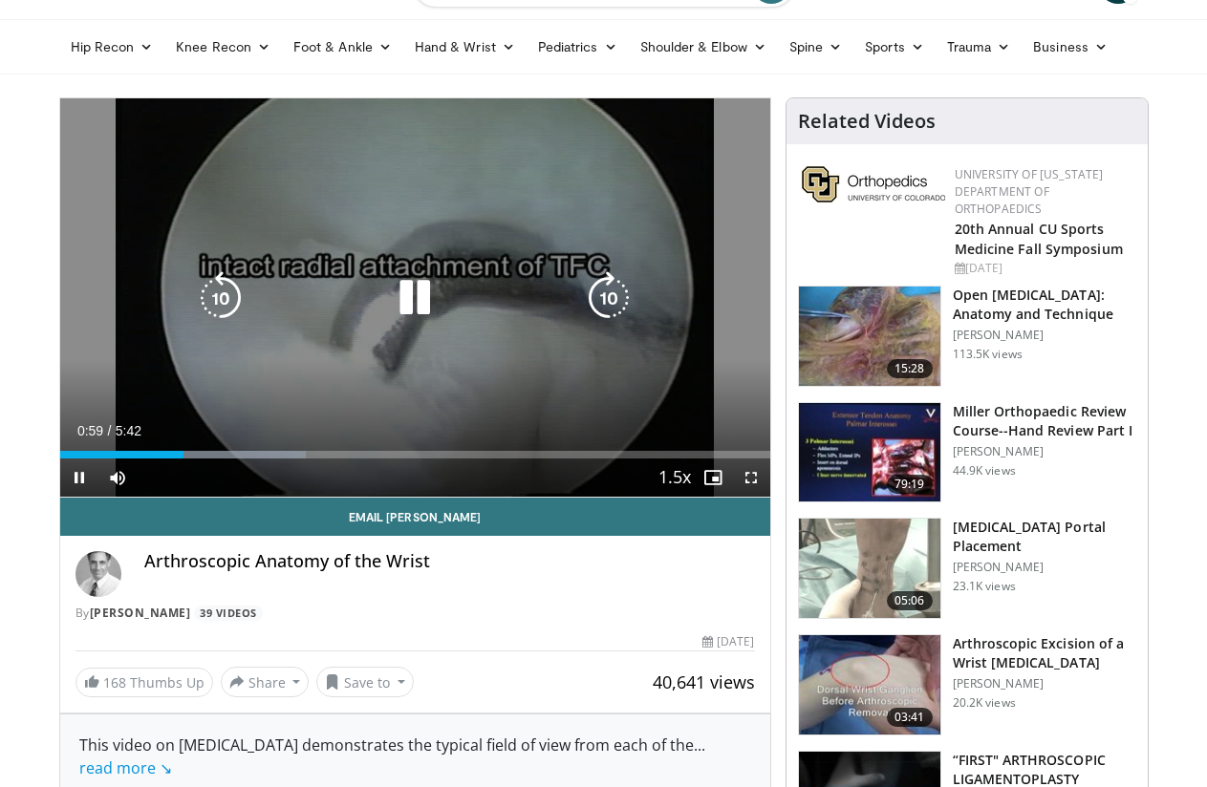
click at [70, 238] on div "10 seconds Tap to unmute" at bounding box center [415, 297] width 710 height 398
click at [401, 307] on icon "Video Player" at bounding box center [415, 298] width 54 height 54
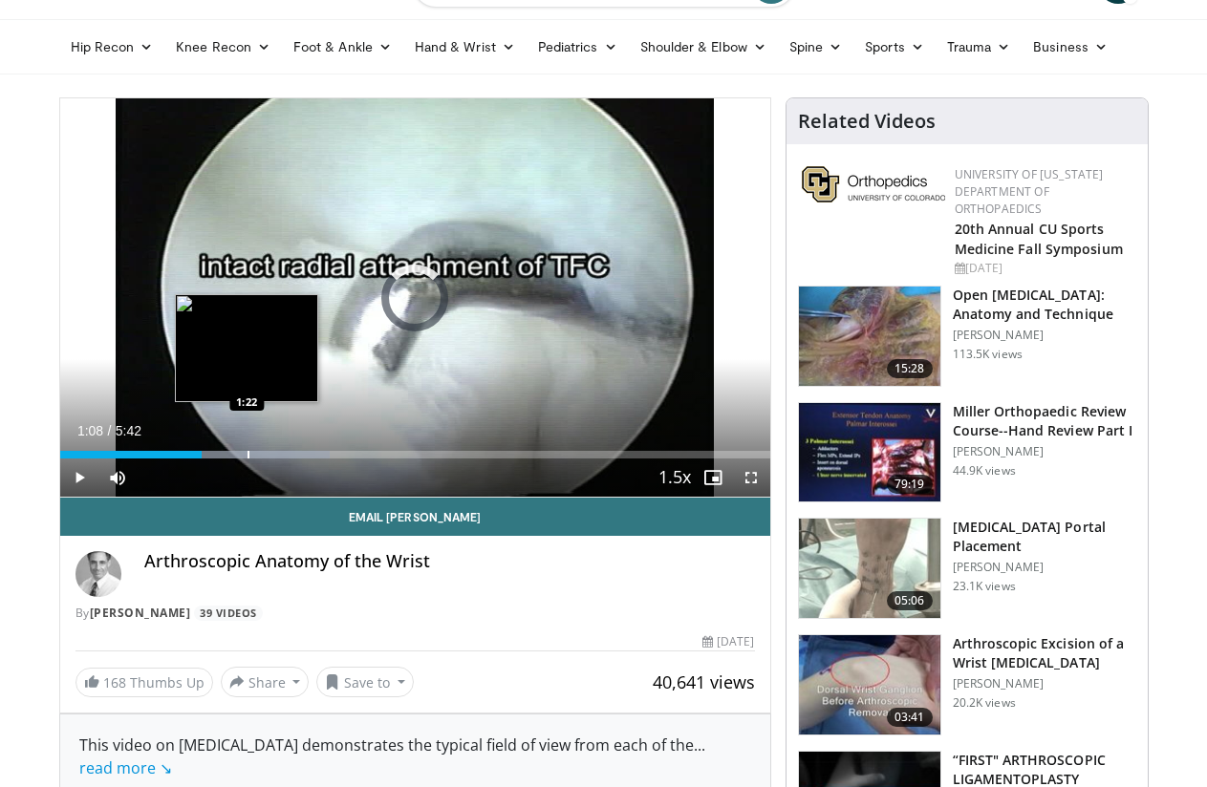
drag, startPoint x: 166, startPoint y: 482, endPoint x: 200, endPoint y: 482, distance: 33.4
click at [200, 459] on div "Loaded : 37.96% 1:22 1:22" at bounding box center [415, 449] width 710 height 18
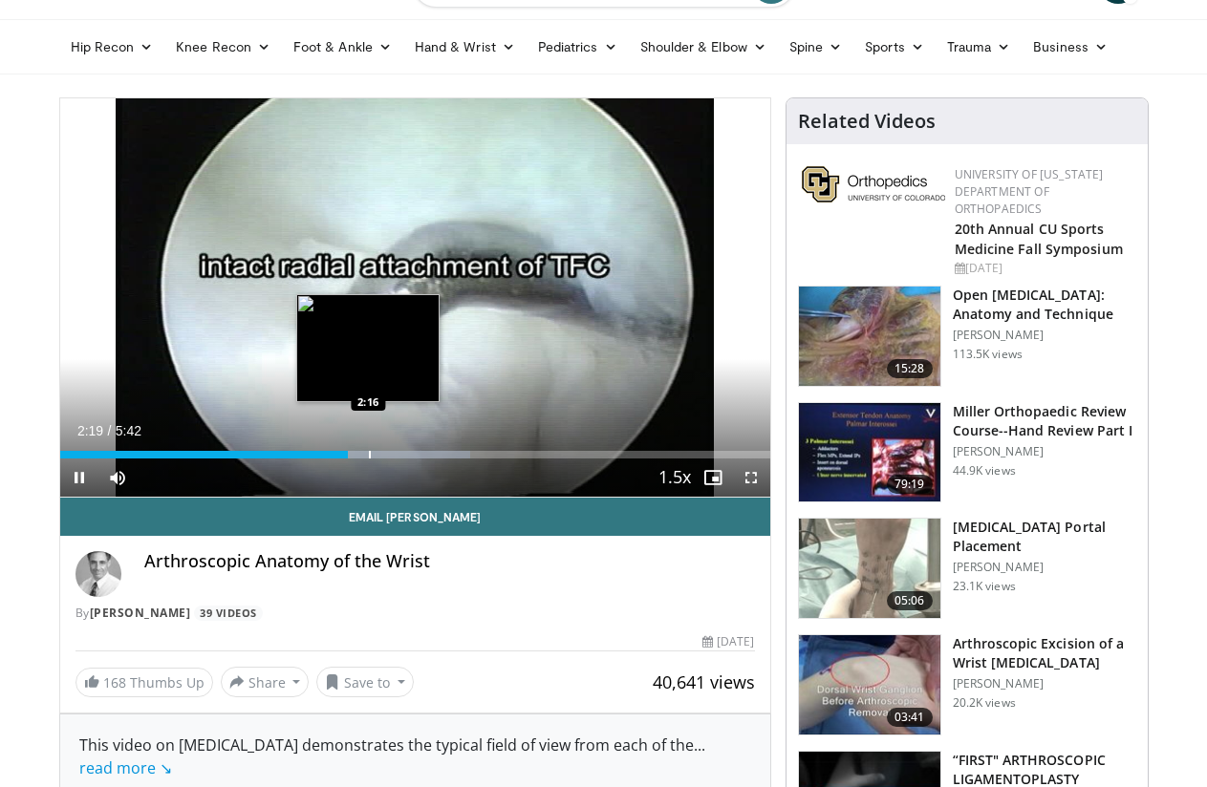
click at [366, 459] on div "Progress Bar" at bounding box center [377, 455] width 185 height 8
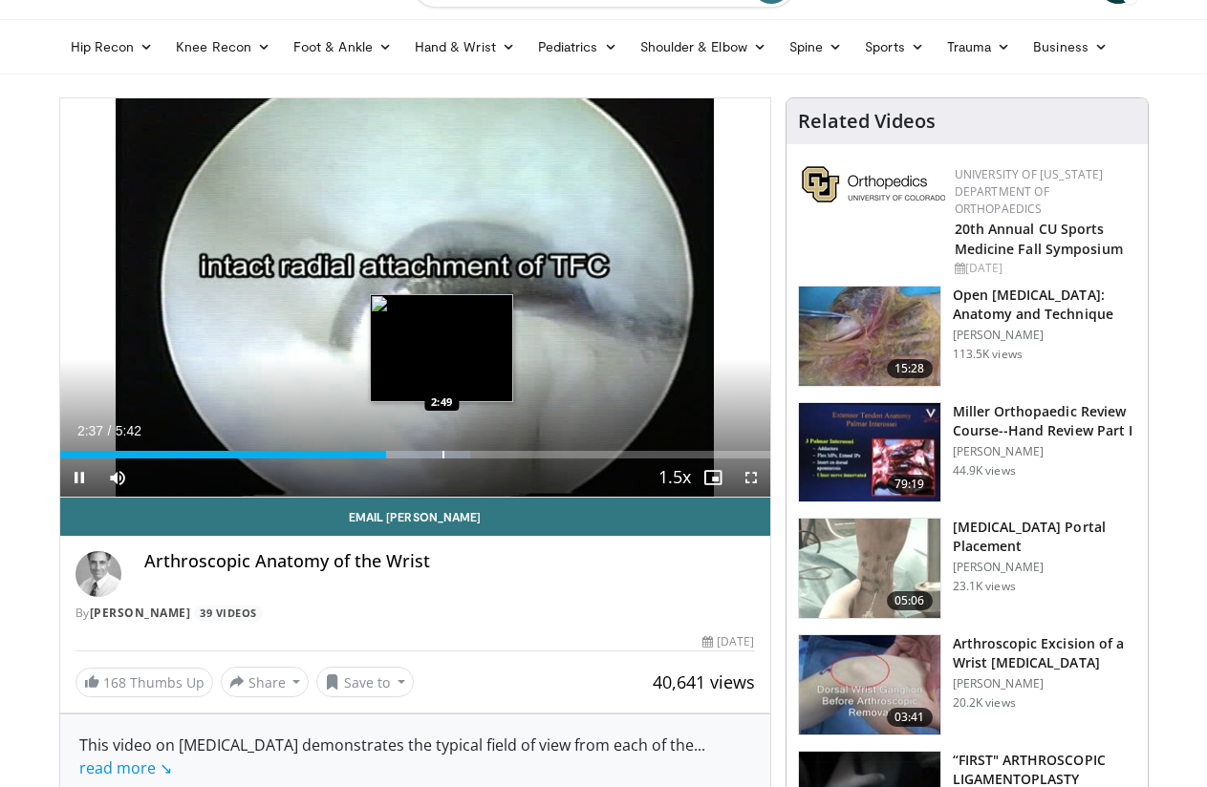
drag, startPoint x: 395, startPoint y: 492, endPoint x: 410, endPoint y: 493, distance: 15.3
click at [396, 459] on div "Loaded : 57.86% 2:37 2:49" at bounding box center [415, 455] width 710 height 8
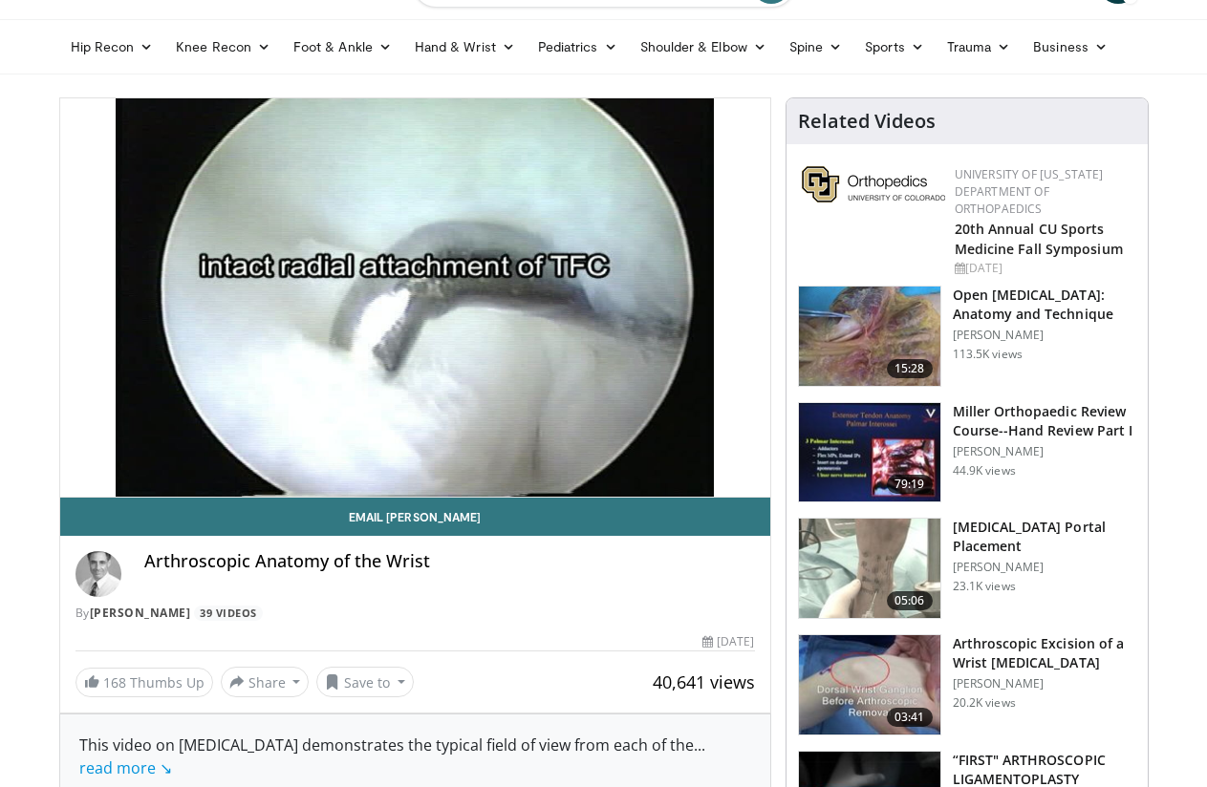
click at [467, 491] on video-js "**********" at bounding box center [415, 297] width 710 height 399
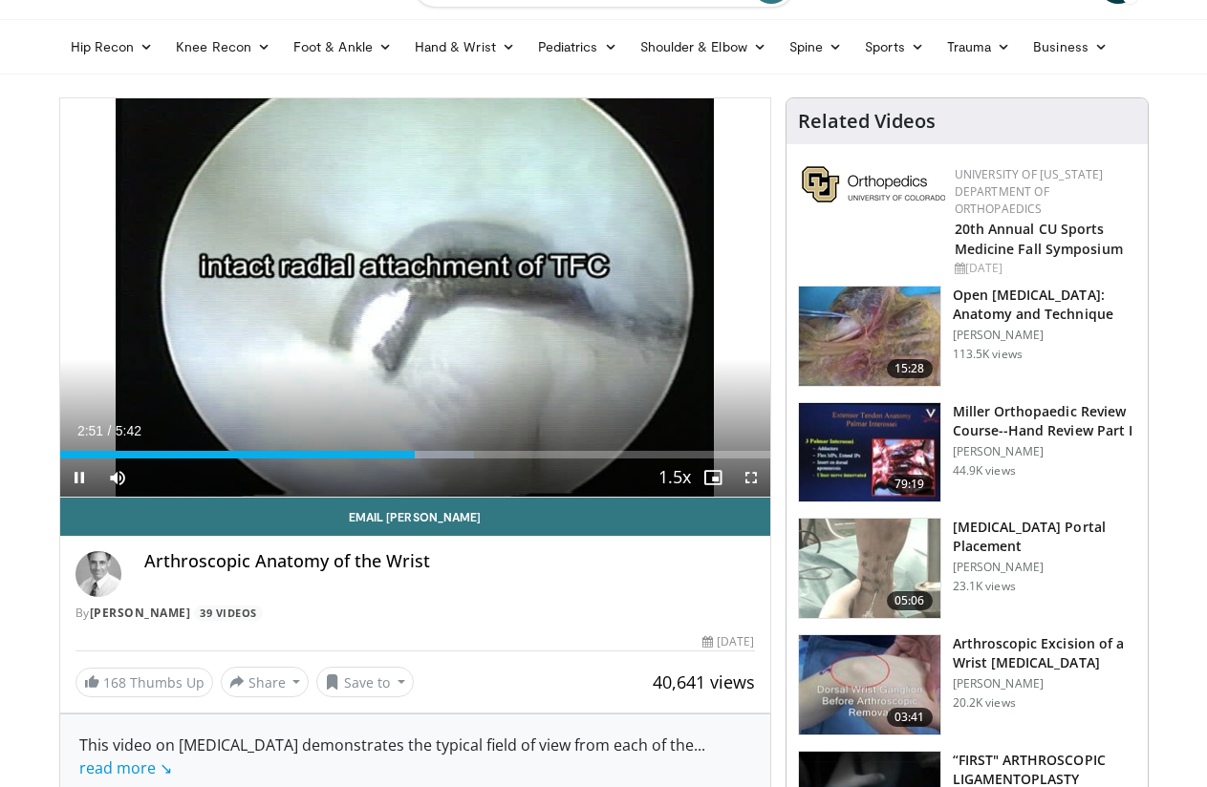
click at [531, 495] on div "Current Time 2:51 / Duration 5:42 Pause Skip Backward Skip Forward Mute Loaded …" at bounding box center [415, 478] width 710 height 38
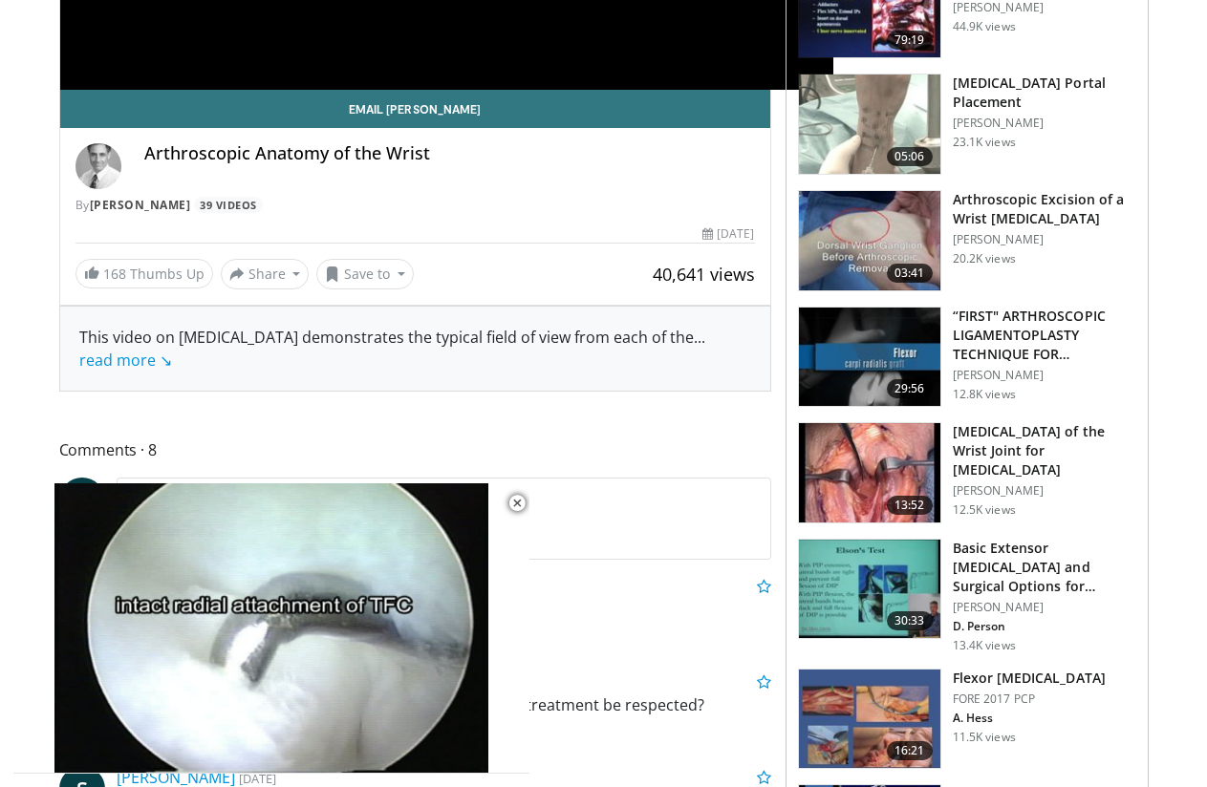
scroll to position [191, 0]
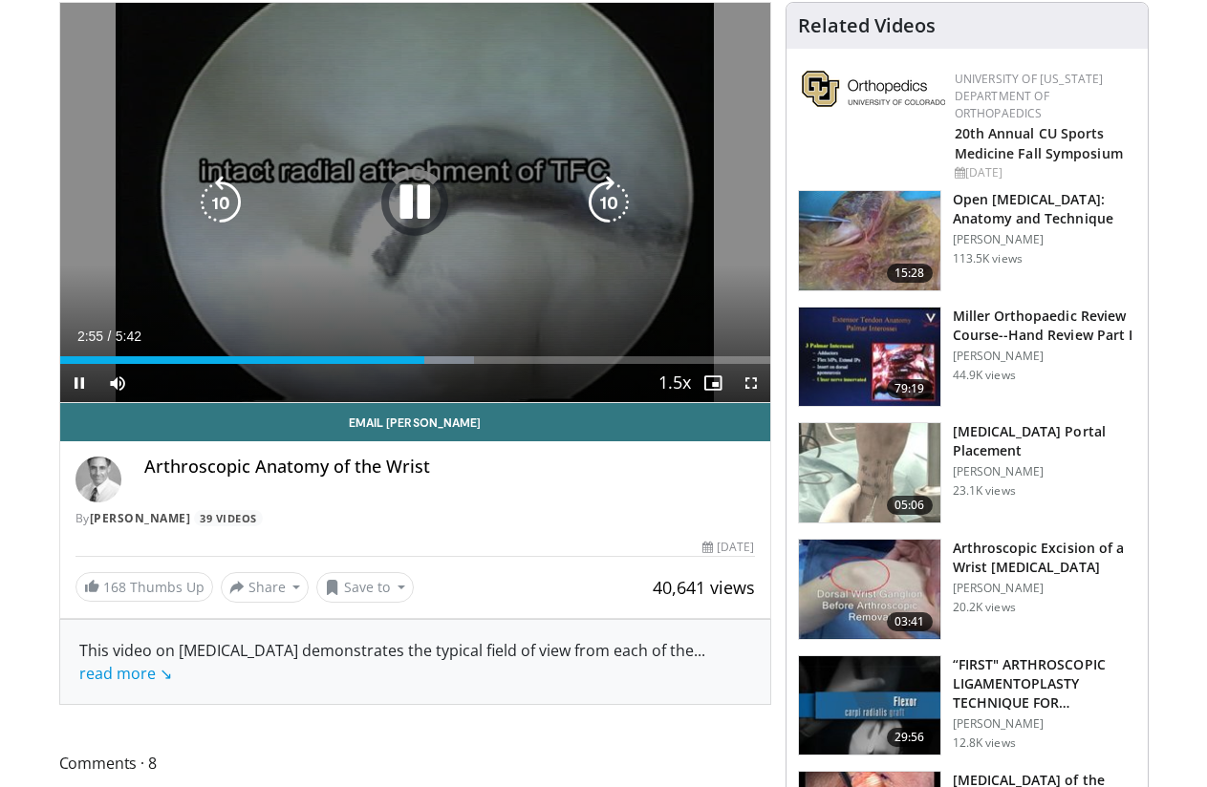
click at [596, 211] on icon "Video Player" at bounding box center [609, 203] width 54 height 54
click at [419, 229] on icon "Video Player" at bounding box center [415, 203] width 54 height 54
